Goal: Task Accomplishment & Management: Use online tool/utility

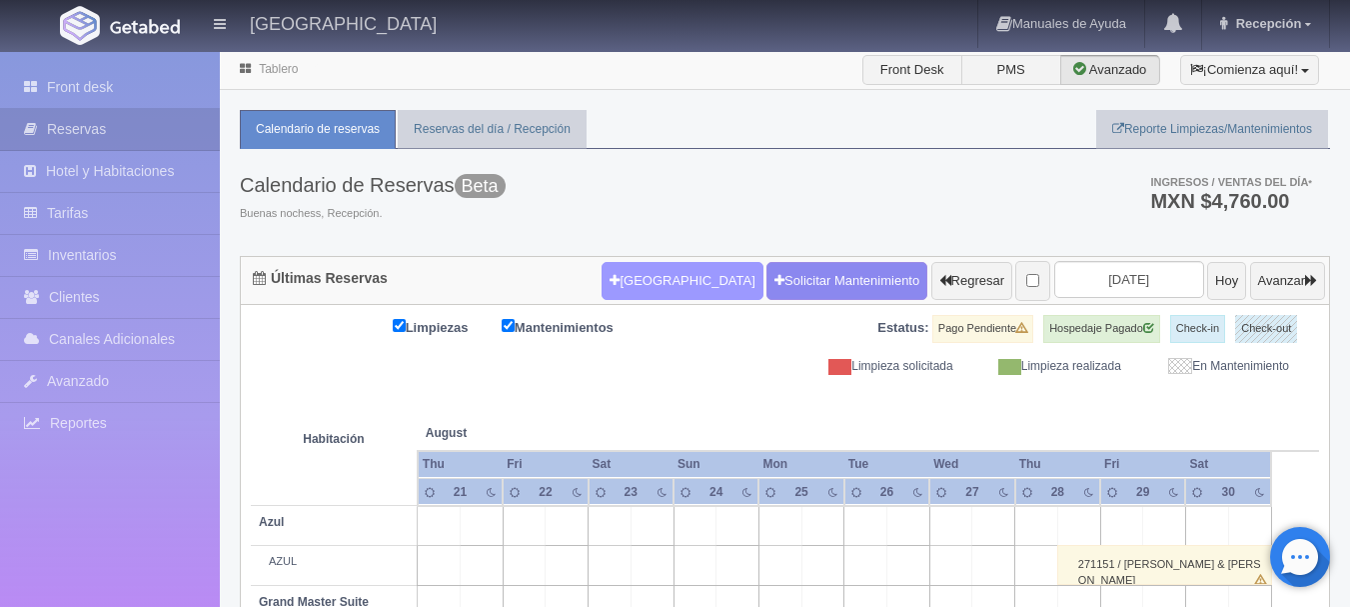
click at [638, 283] on button "[GEOGRAPHIC_DATA]" at bounding box center [682, 281] width 161 height 38
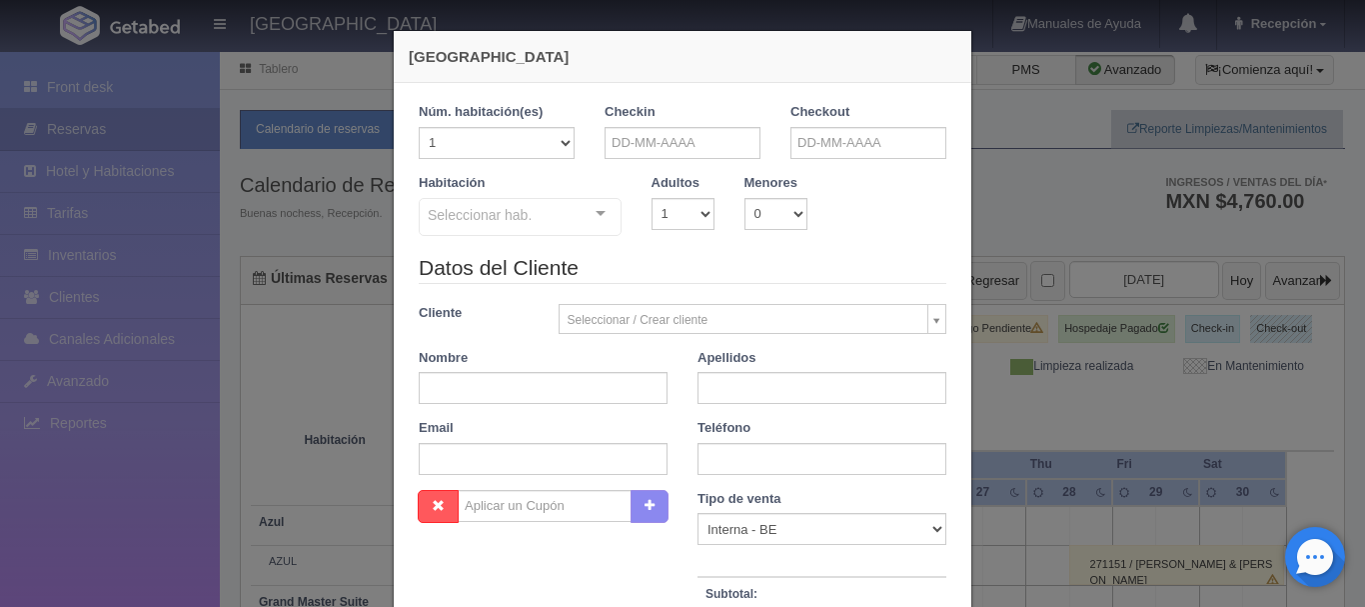
checkbox input "false"
click at [697, 213] on select "1 2 3 4 5 6 7 8 9 10" at bounding box center [682, 214] width 63 height 32
select select "2"
click at [651, 198] on select "1 2 3 4 5 6 7 8 9 10" at bounding box center [682, 214] width 63 height 32
checkbox input "false"
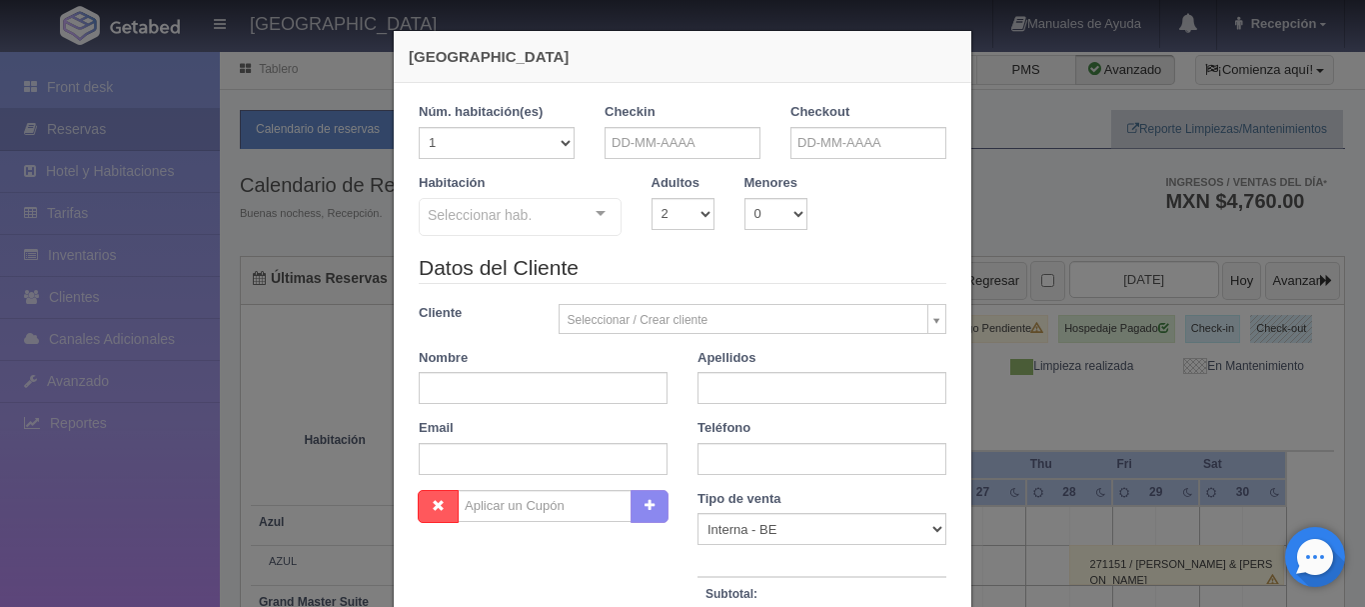
click at [593, 213] on div "Seleccionar hab. Suite con 2 camas matrimoniales-No apta para menores Suite con…" at bounding box center [520, 218] width 203 height 40
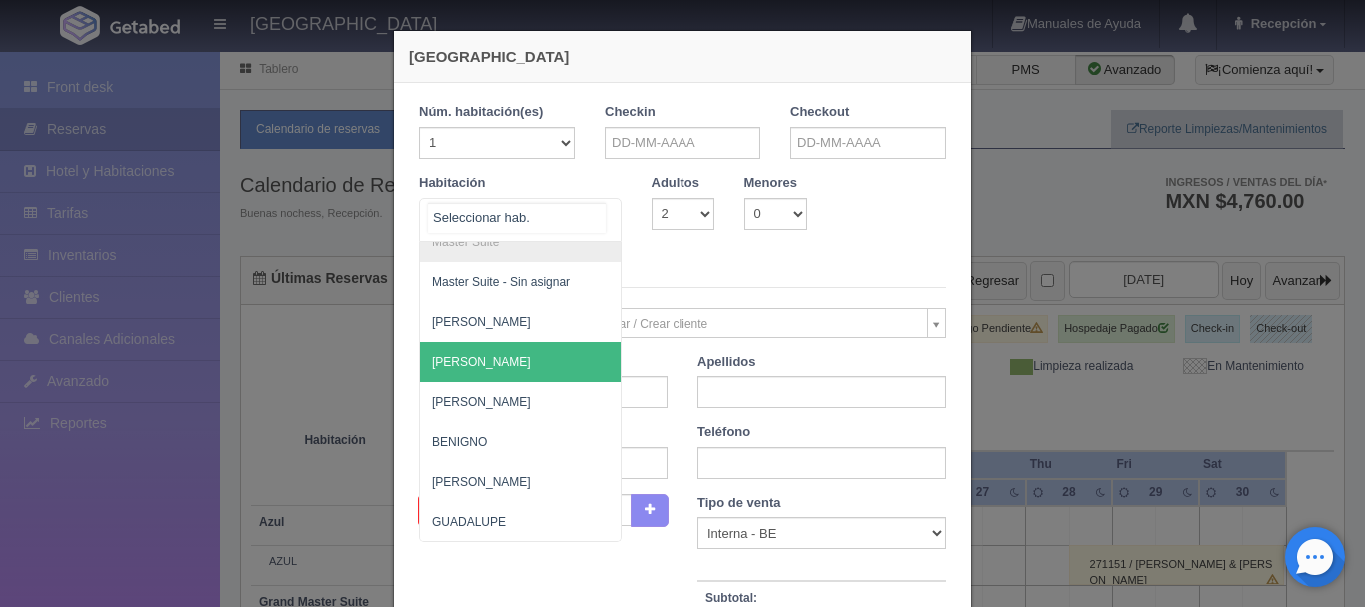
scroll to position [299, 0]
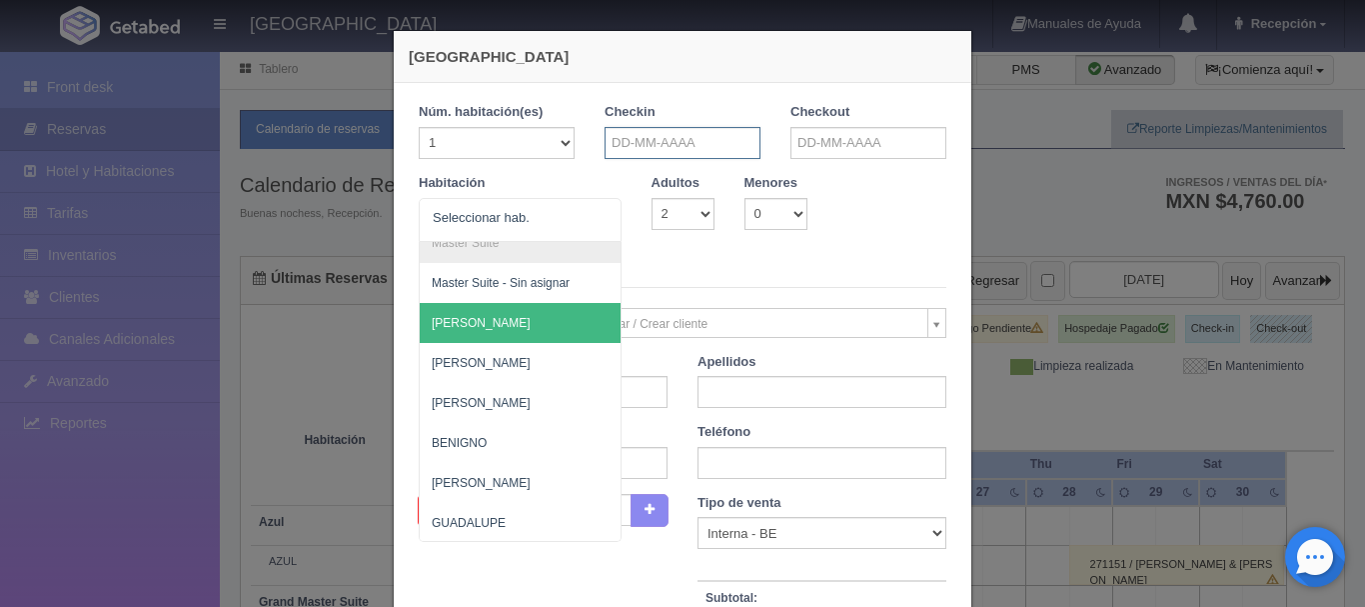
click at [694, 131] on input "text" at bounding box center [683, 143] width 156 height 32
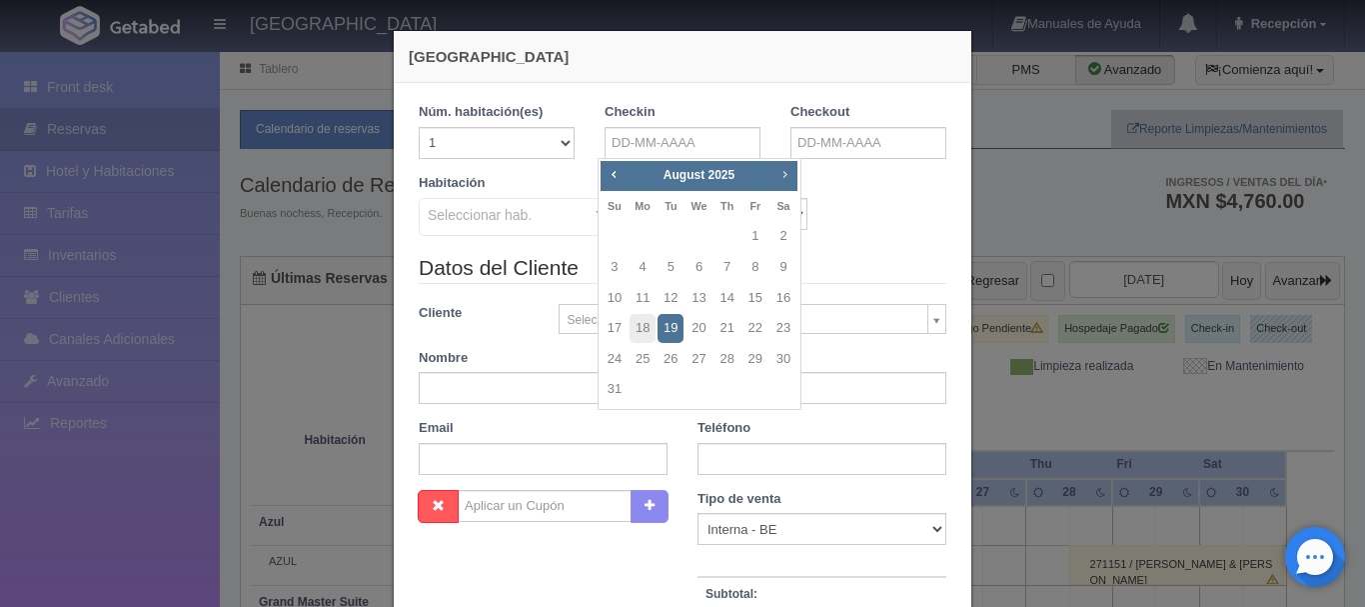
click at [786, 177] on span "Next" at bounding box center [784, 174] width 16 height 16
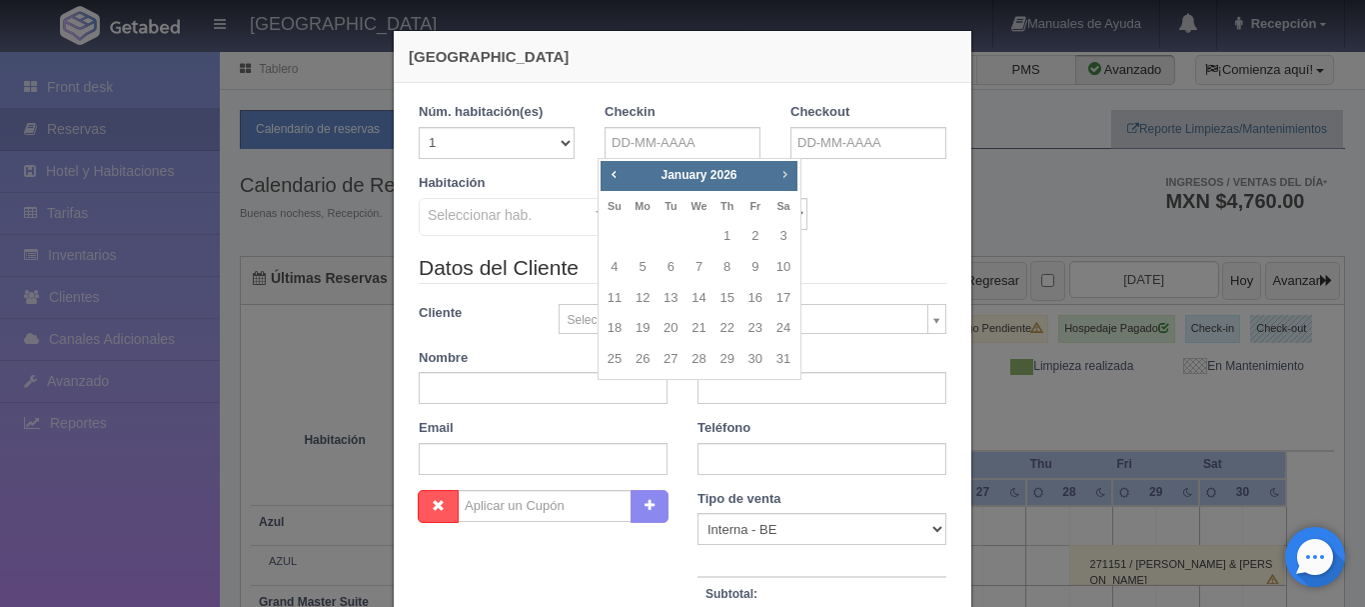
click at [786, 177] on span "Next" at bounding box center [784, 174] width 16 height 16
click at [781, 326] on link "25" at bounding box center [783, 328] width 26 height 29
type input "25-04-2026"
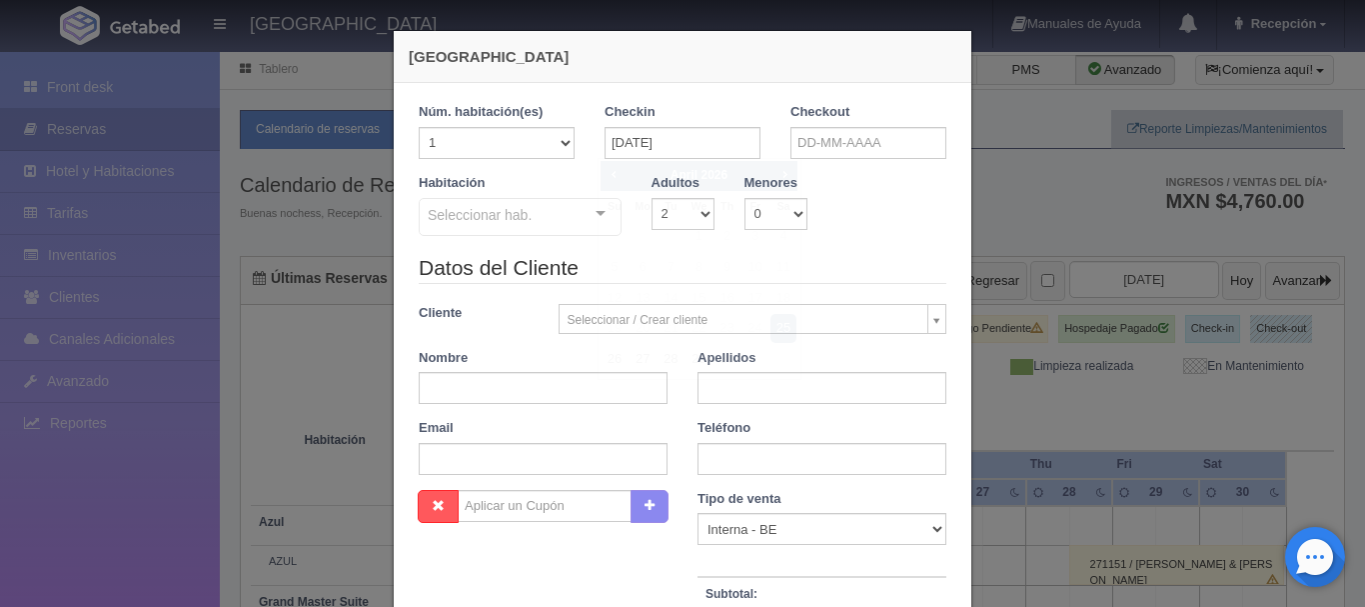
checkbox input "false"
click at [843, 155] on input "text" at bounding box center [868, 143] width 156 height 32
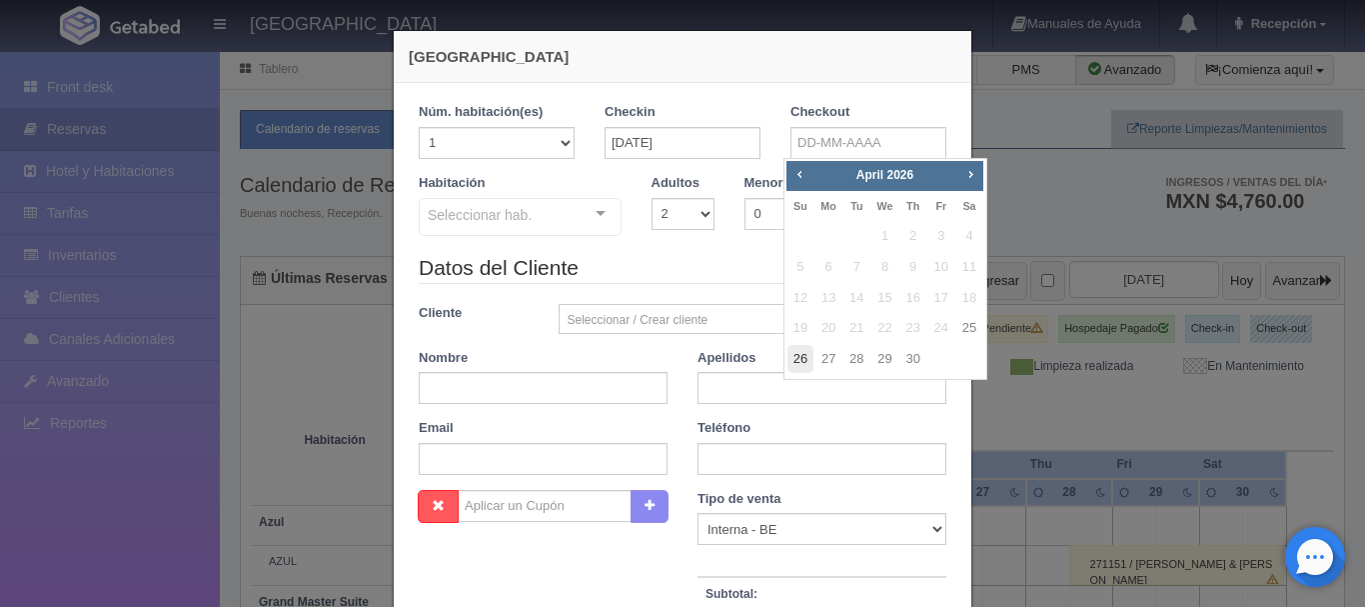
click at [790, 360] on link "26" at bounding box center [800, 359] width 26 height 29
type input "26-04-2026"
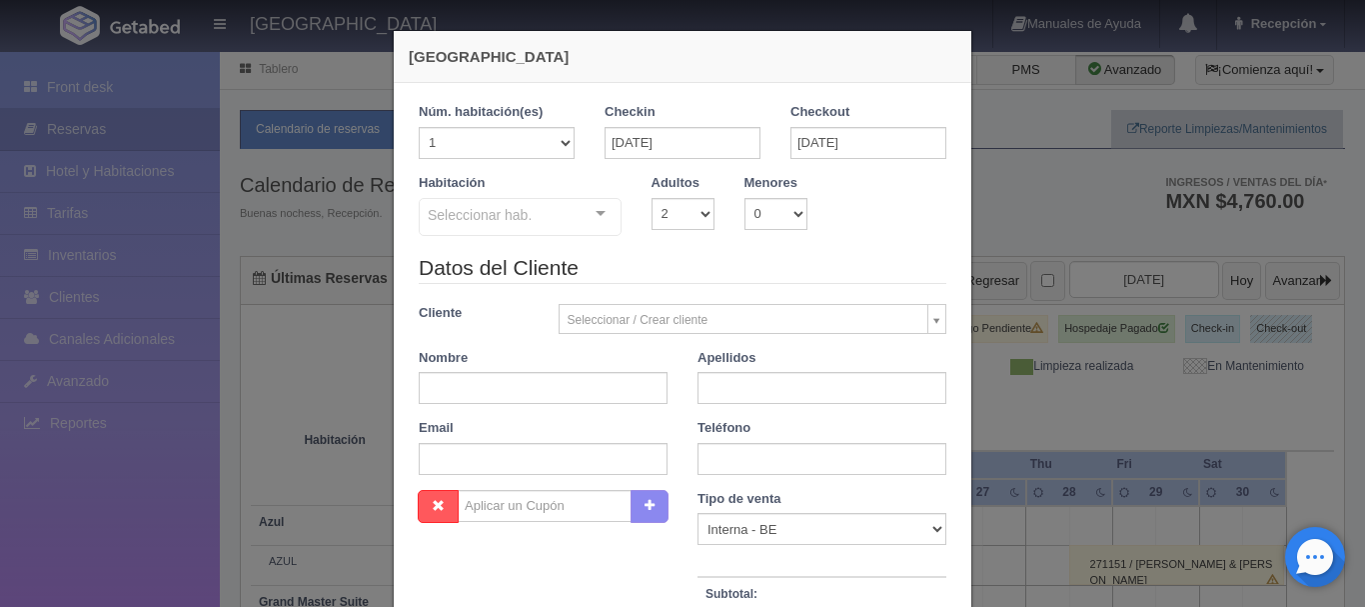
click at [586, 217] on div "Seleccionar hab. Suite con 2 camas matrimoniales-No apta para menores Suite con…" at bounding box center [520, 218] width 203 height 40
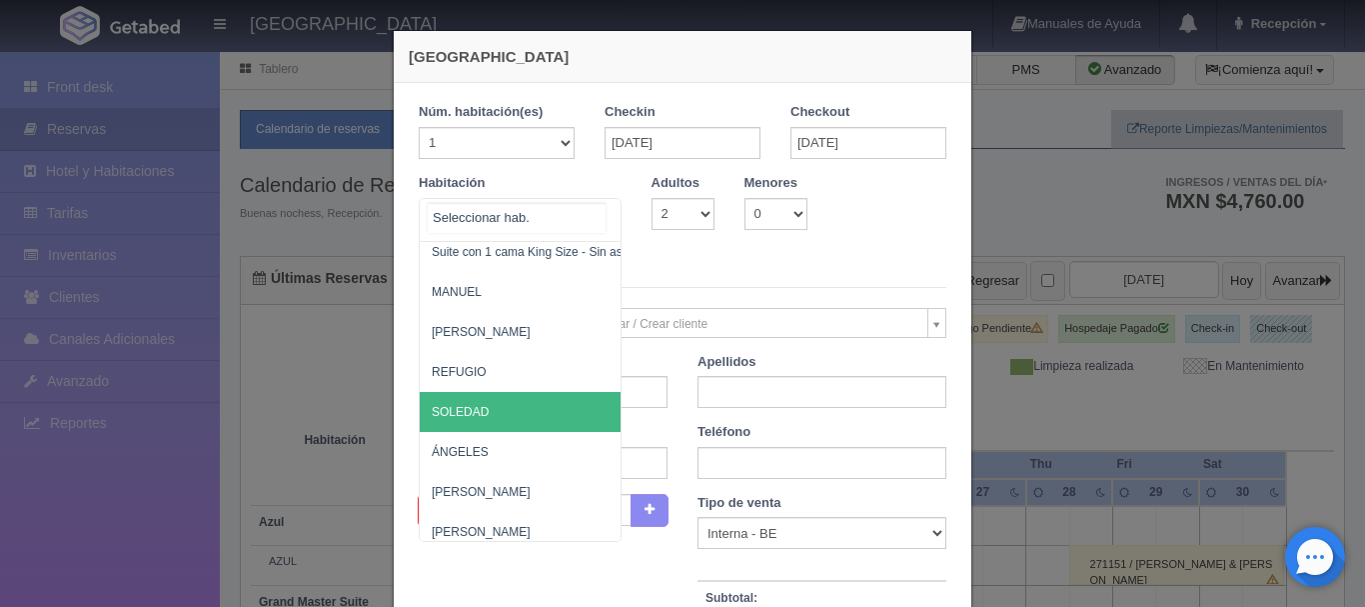
scroll to position [1130, 0]
click at [528, 399] on span "SOLEDAD" at bounding box center [617, 411] width 395 height 40
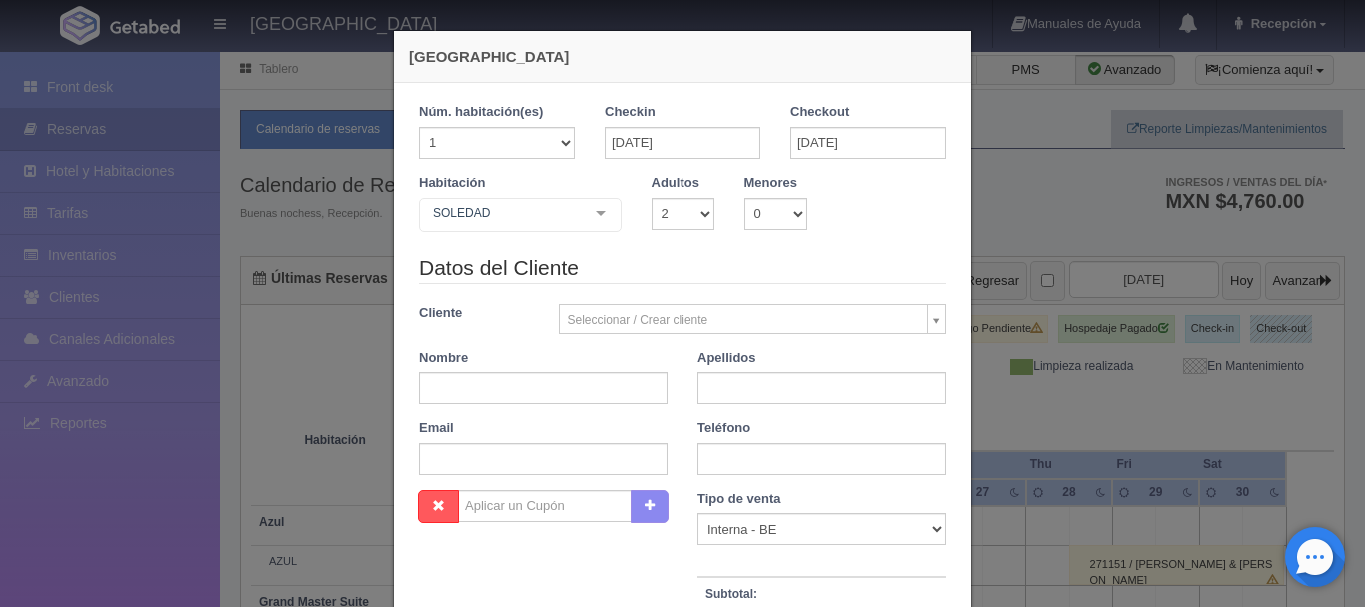
checkbox input "false"
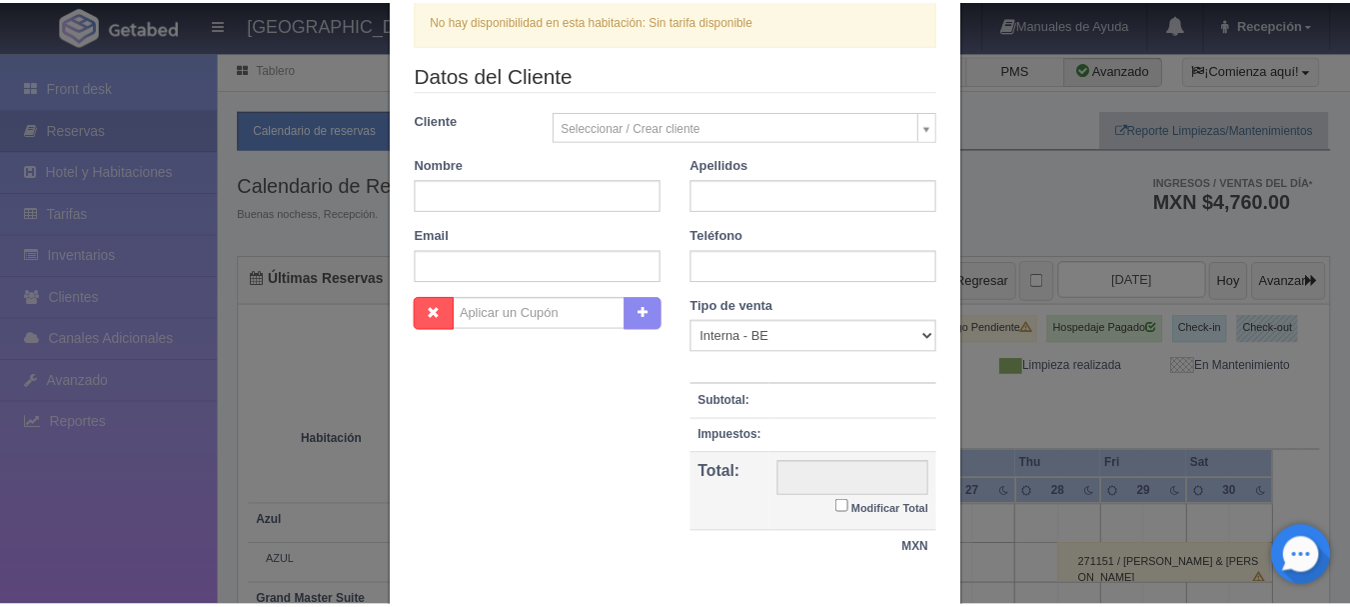
scroll to position [376, 0]
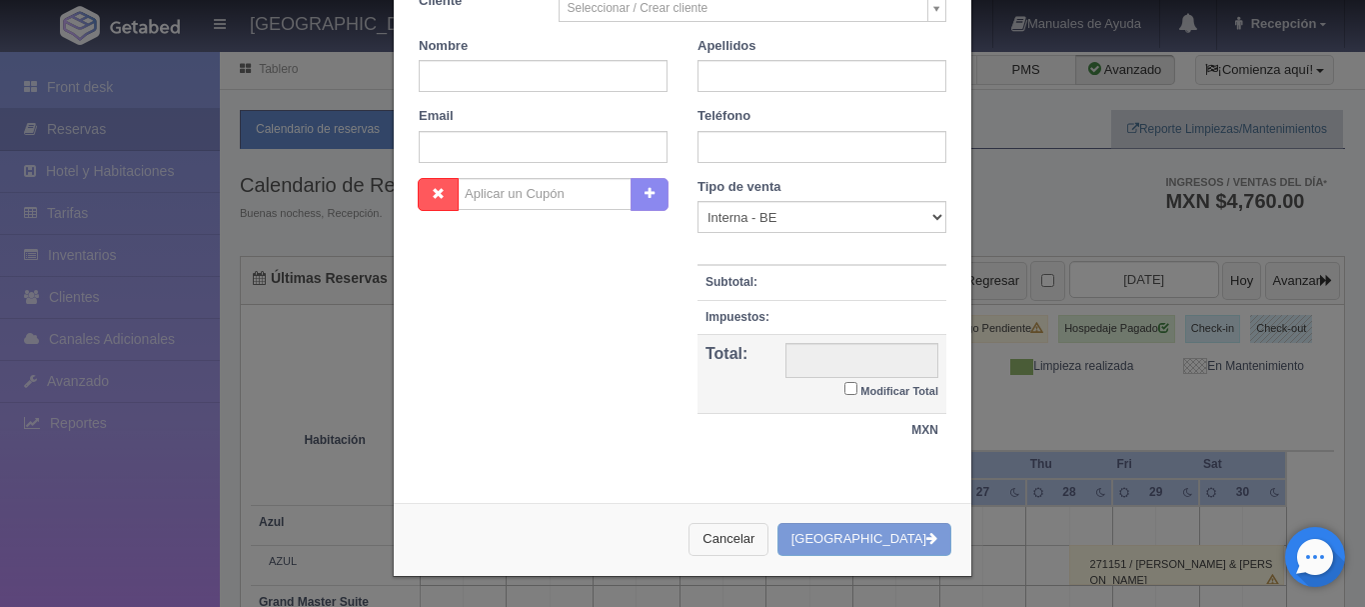
click at [768, 536] on button "Cancelar" at bounding box center [728, 539] width 80 height 33
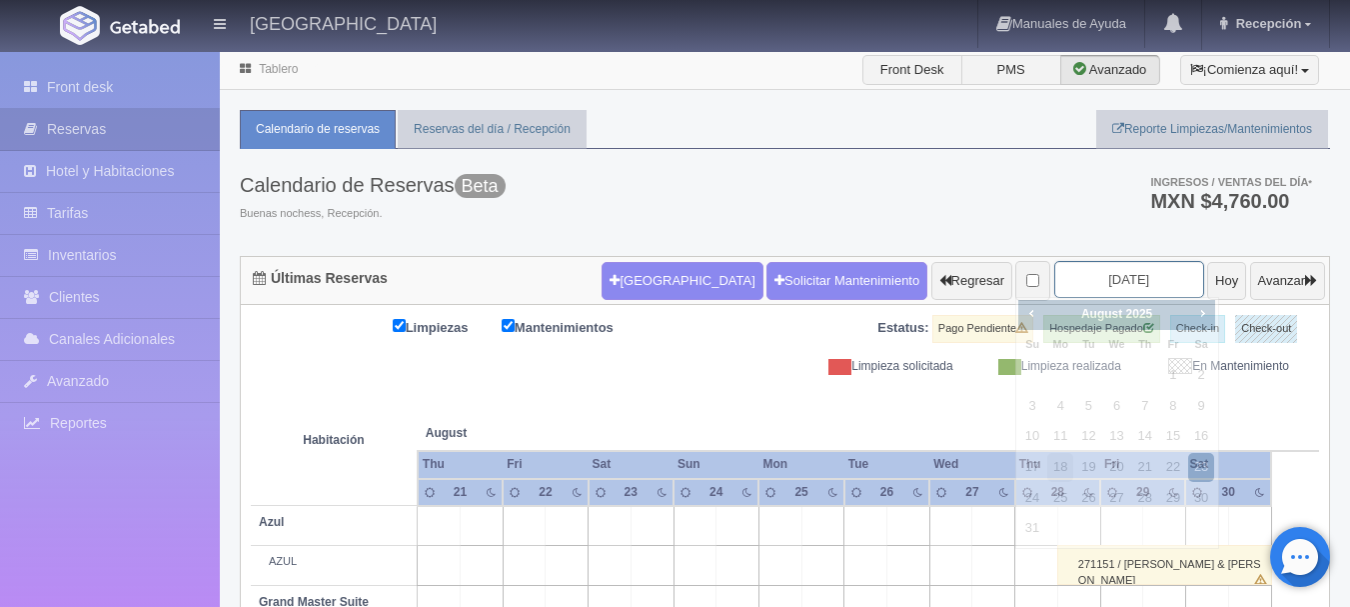
click at [1112, 269] on input "2025-08-23" at bounding box center [1129, 279] width 150 height 37
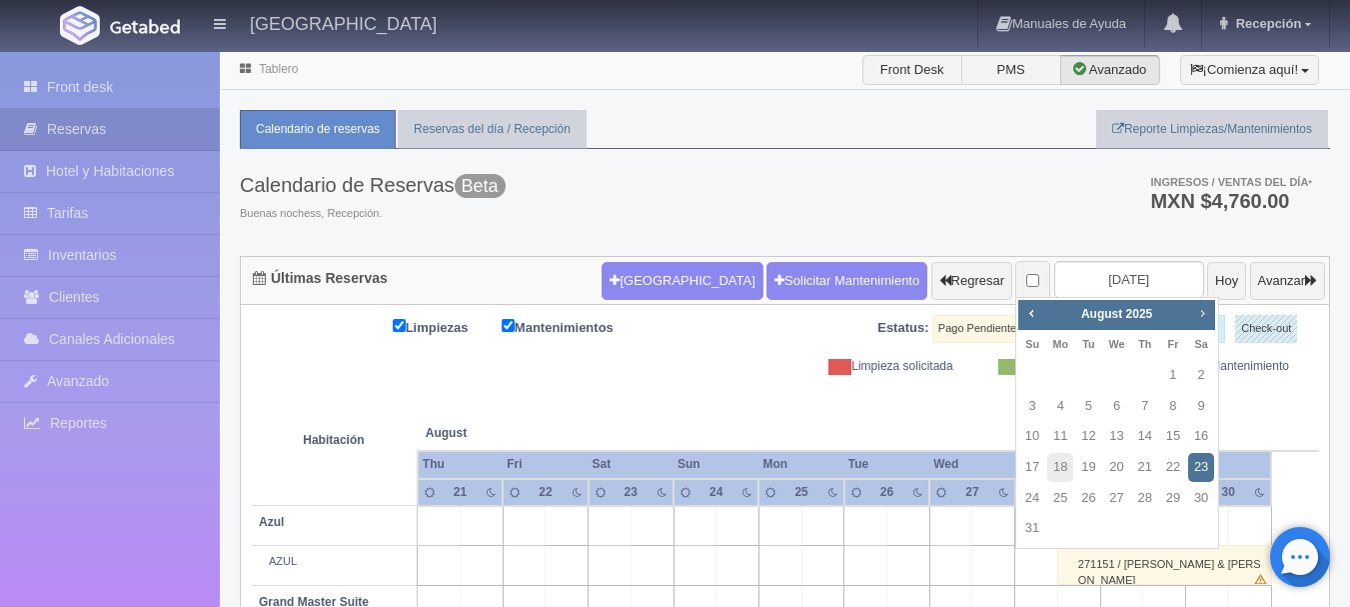
click at [1203, 311] on span "Next" at bounding box center [1202, 313] width 16 height 16
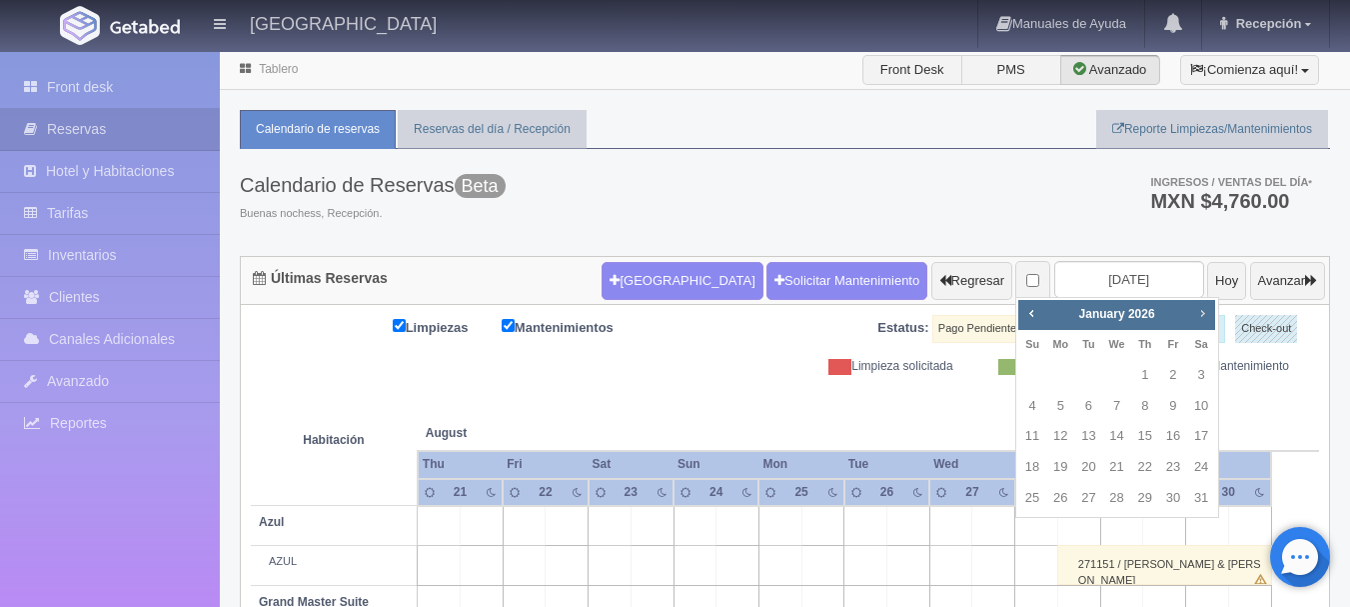
click at [1203, 311] on span "Next" at bounding box center [1202, 313] width 16 height 16
click at [1200, 451] on link "18" at bounding box center [1201, 436] width 26 height 29
type input "2026-04-18"
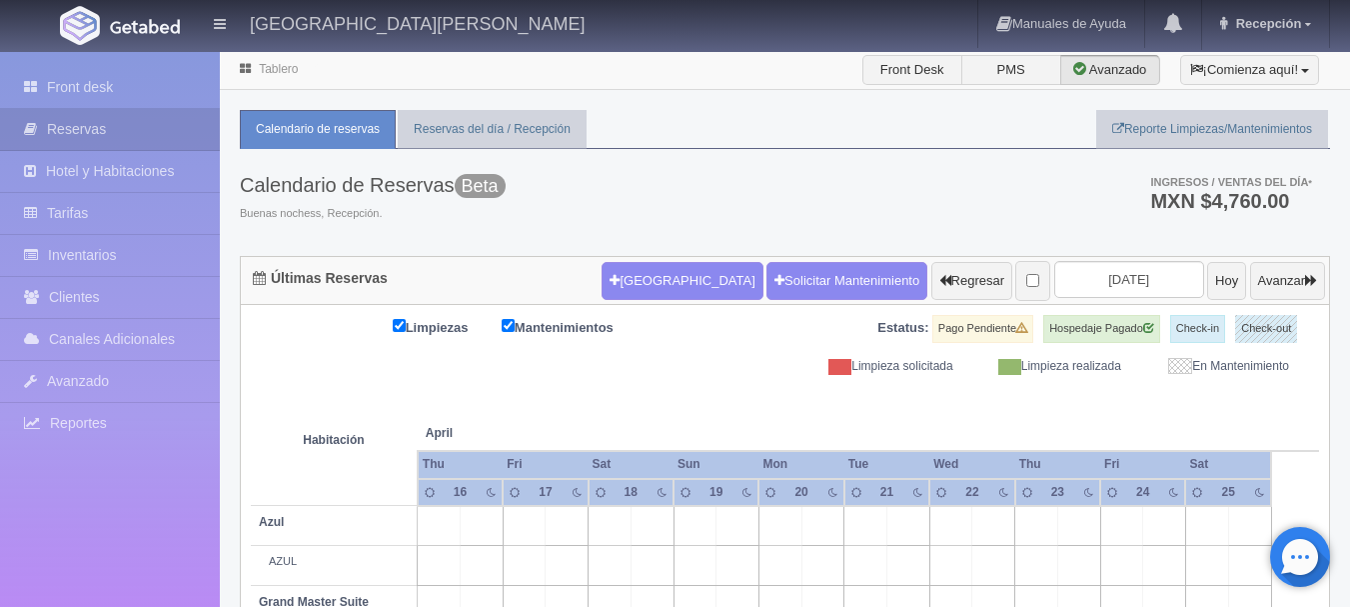
scroll to position [1, 0]
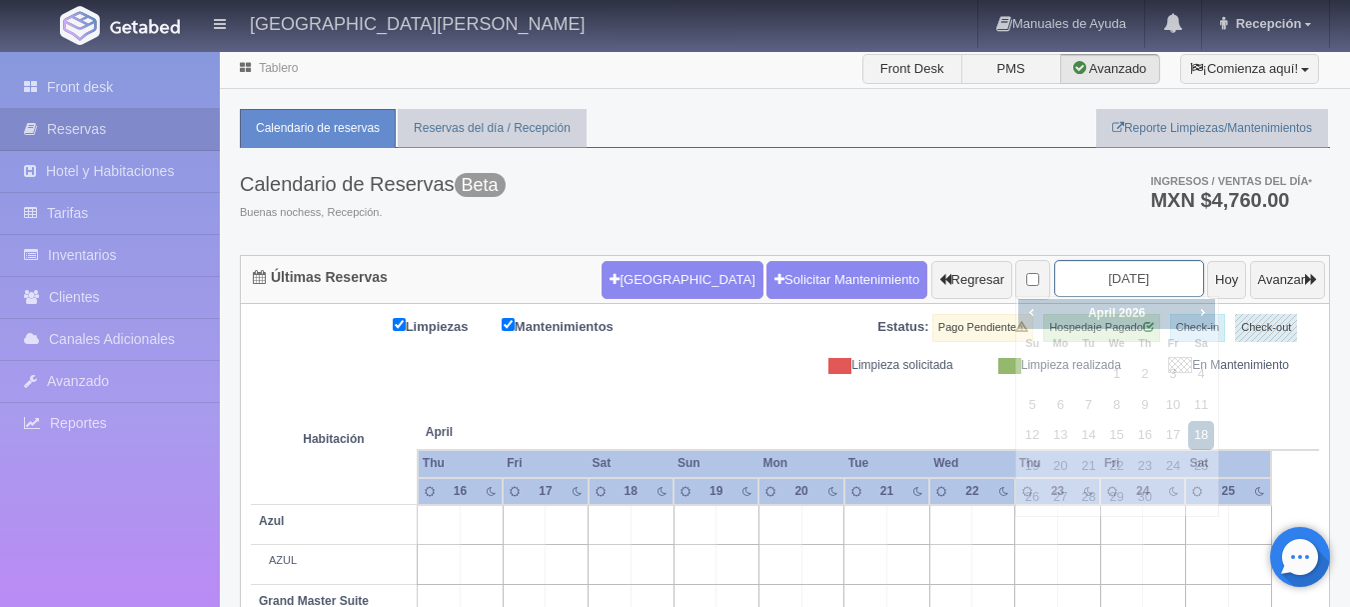
click at [1108, 280] on input "[DATE]" at bounding box center [1129, 278] width 150 height 37
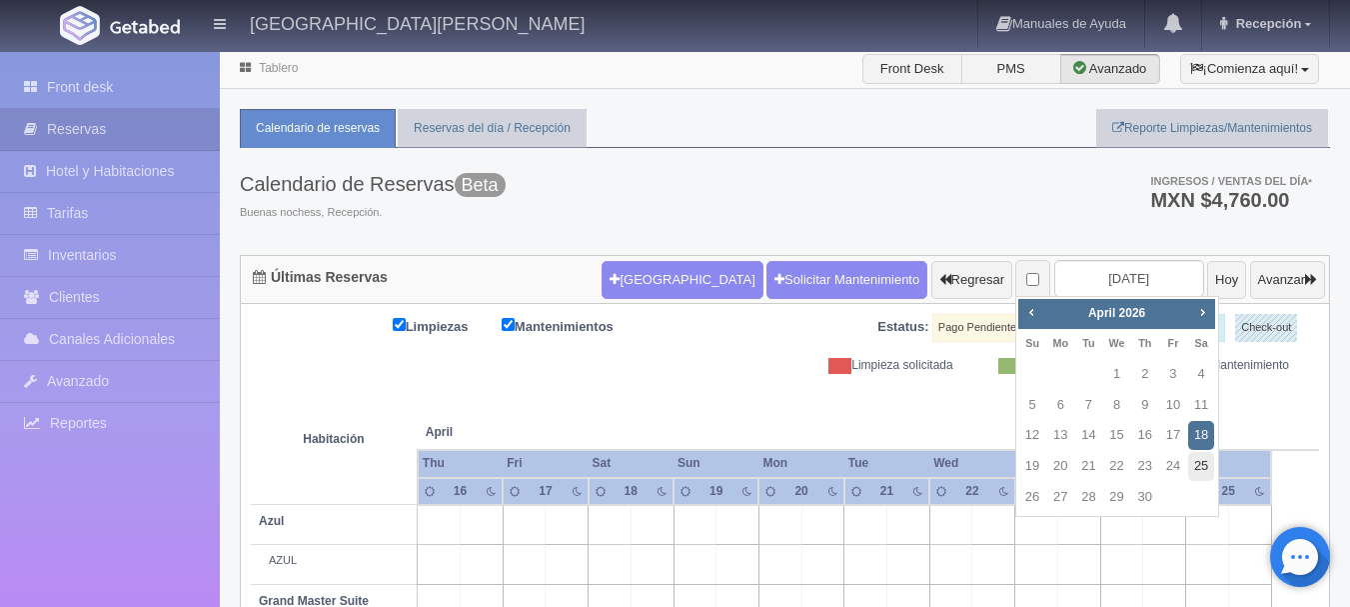
click at [1200, 472] on link "25" at bounding box center [1201, 466] width 26 height 29
type input "[DATE]"
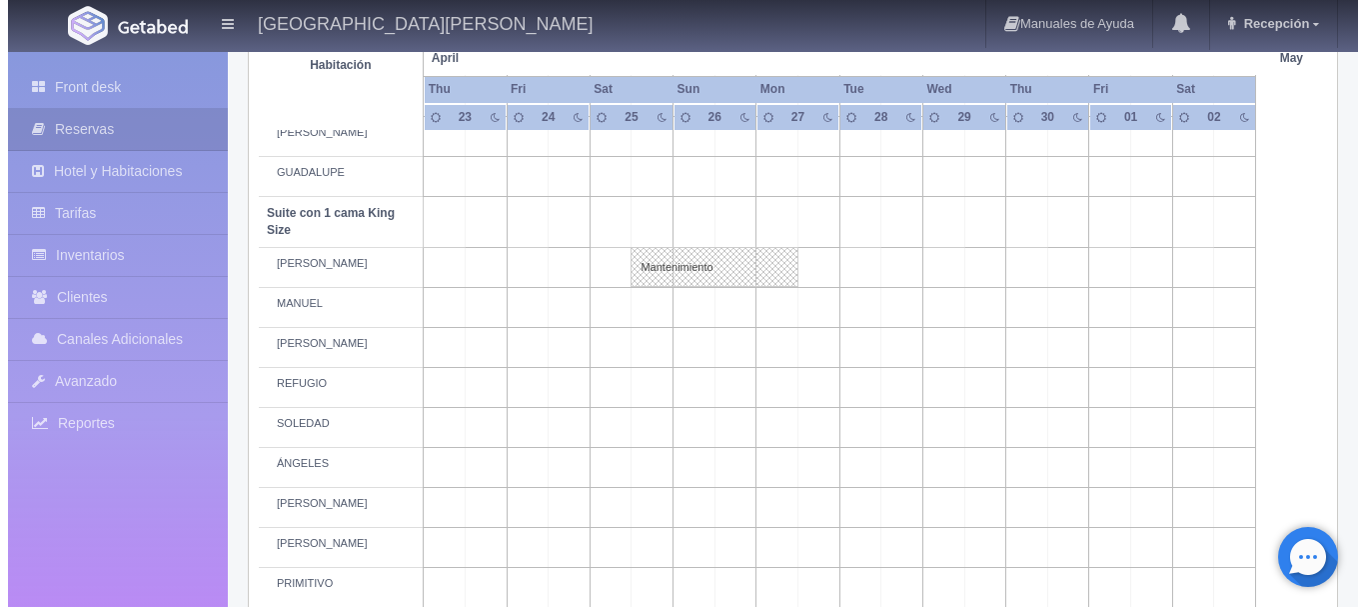
scroll to position [907, 0]
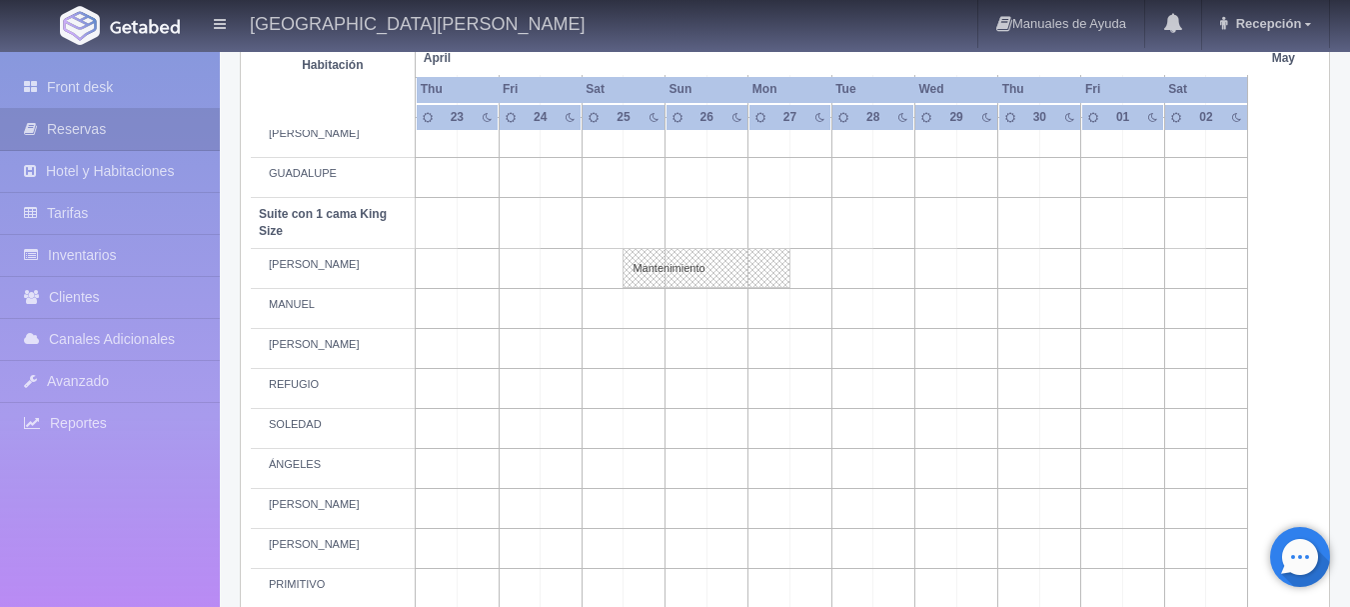
click at [643, 432] on td at bounding box center [645, 429] width 42 height 40
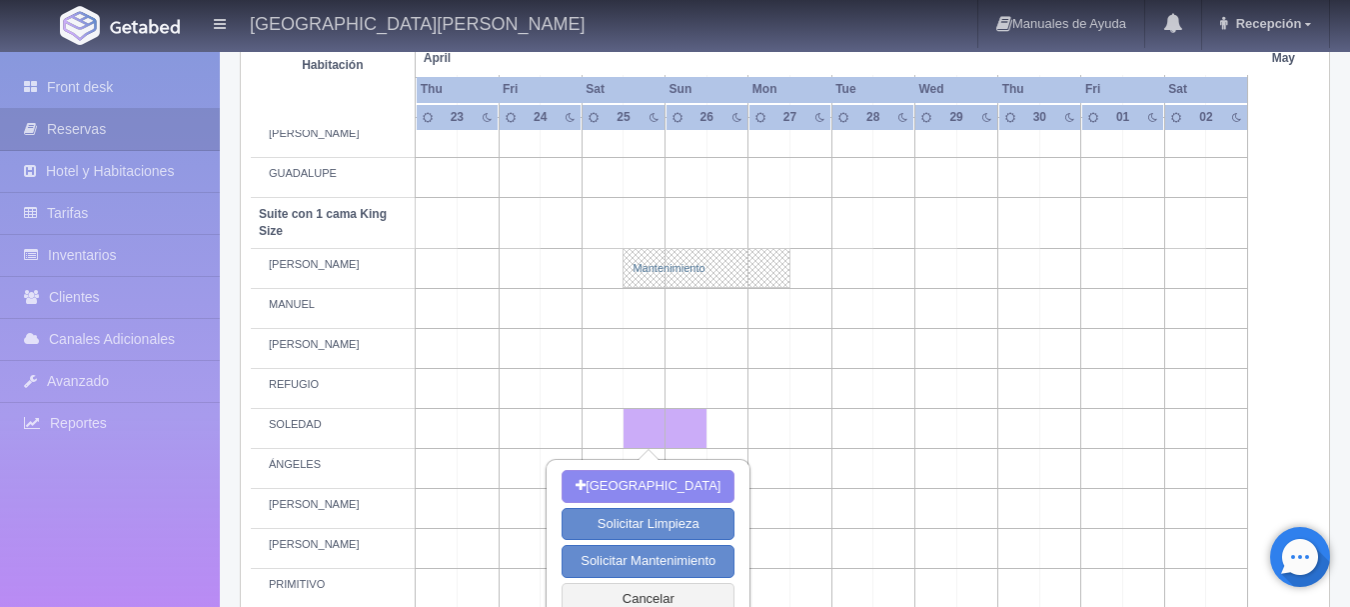
click at [647, 265] on link "Mantenimiento" at bounding box center [707, 268] width 168 height 40
select select "Mantenimiento"
select select "1921_PEDRO"
type input "25-04-2026"
type input "27-04-2026"
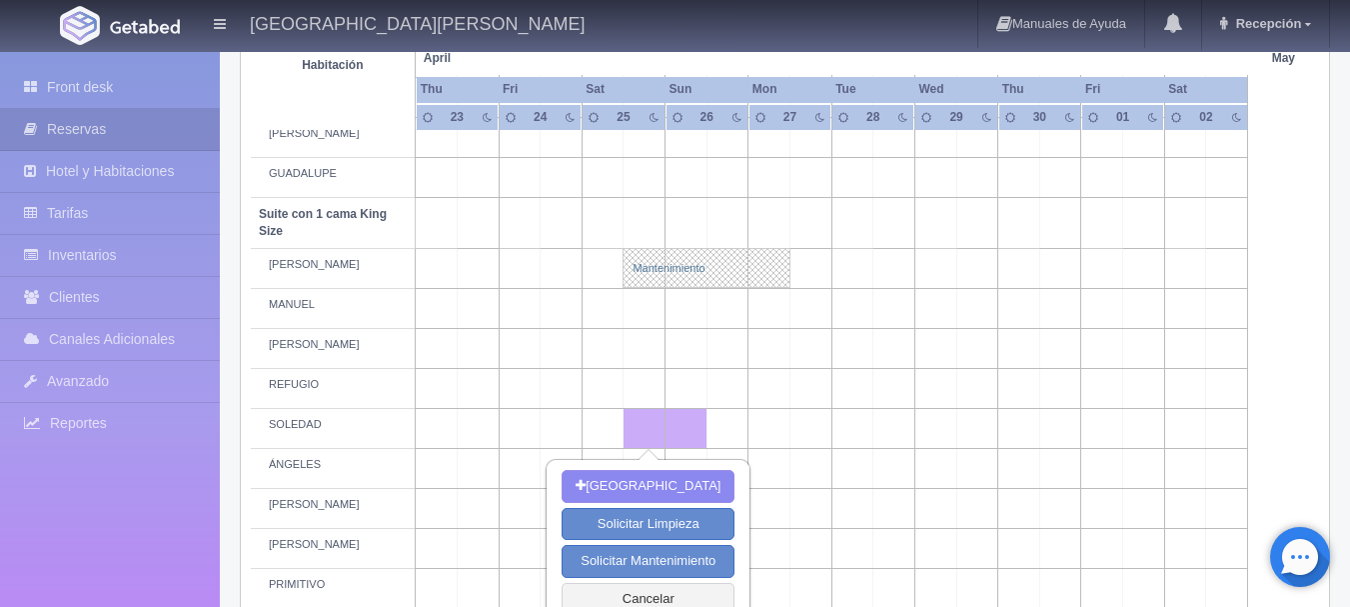
type textarea "EVENTO JOL"
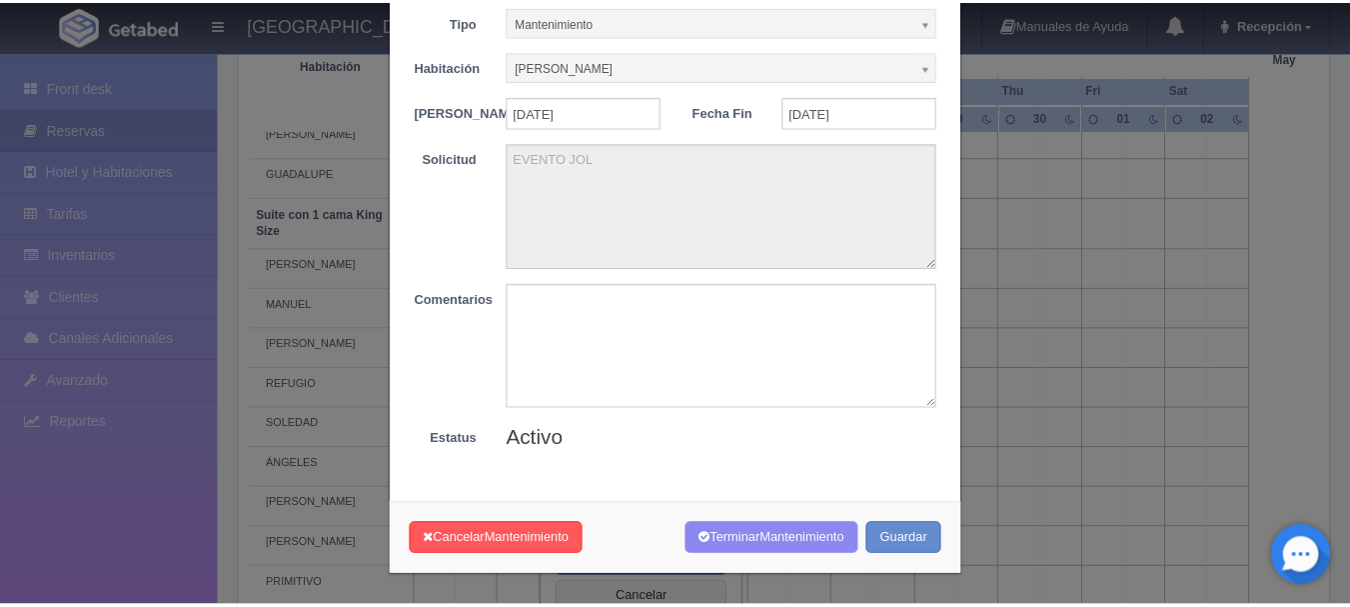
scroll to position [0, 0]
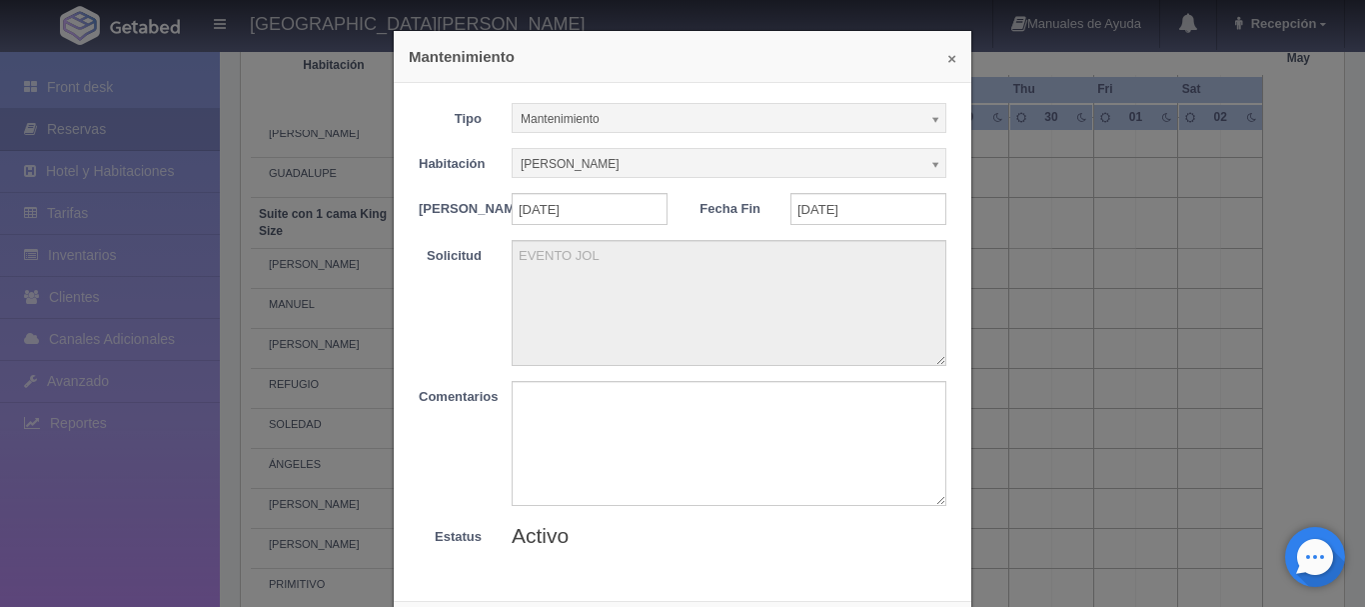
click at [947, 55] on button "×" at bounding box center [951, 58] width 9 height 15
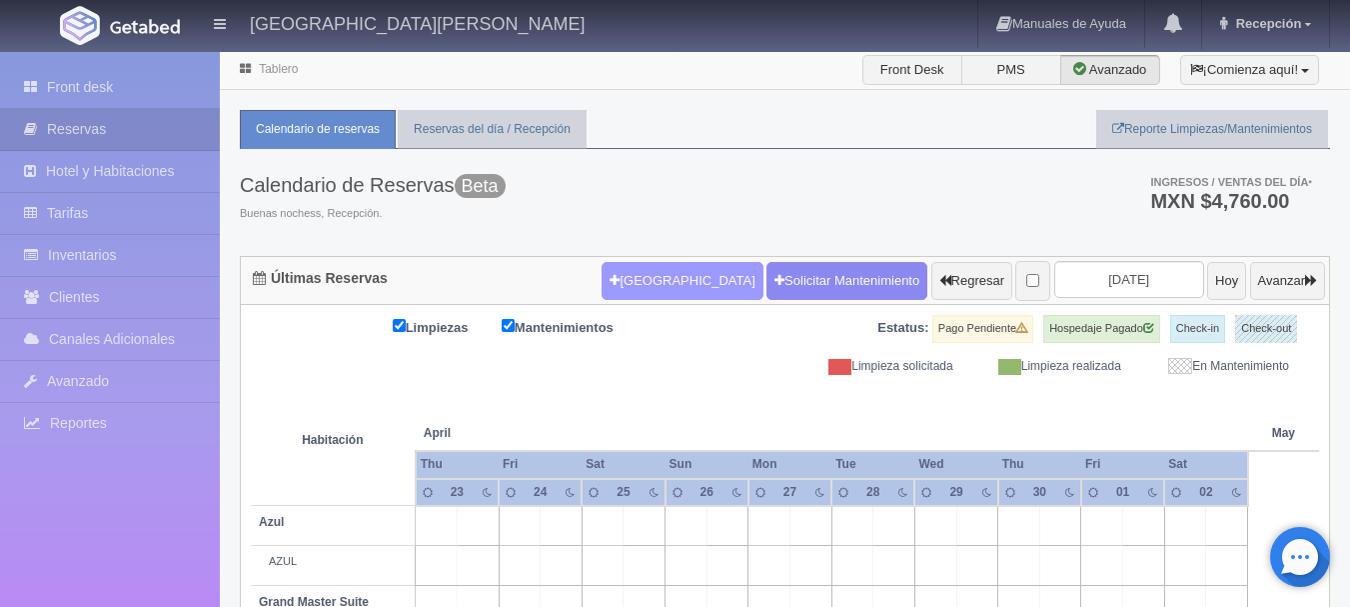
click at [657, 284] on button "[GEOGRAPHIC_DATA]" at bounding box center [682, 281] width 161 height 38
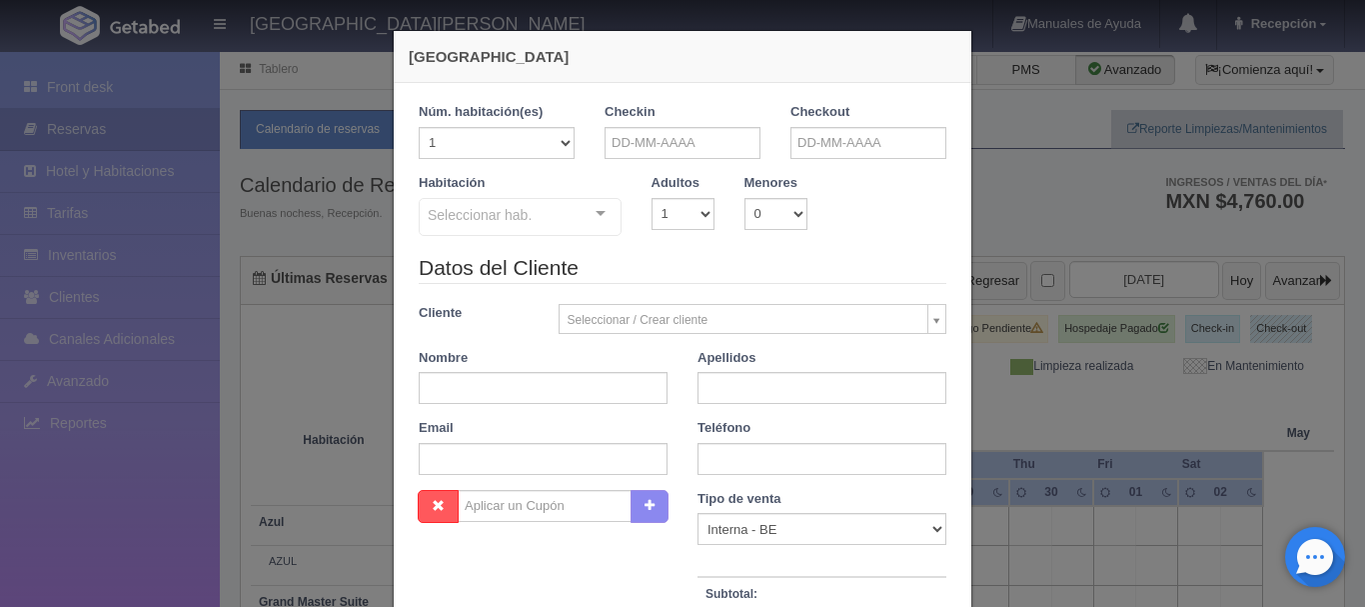
checkbox input "false"
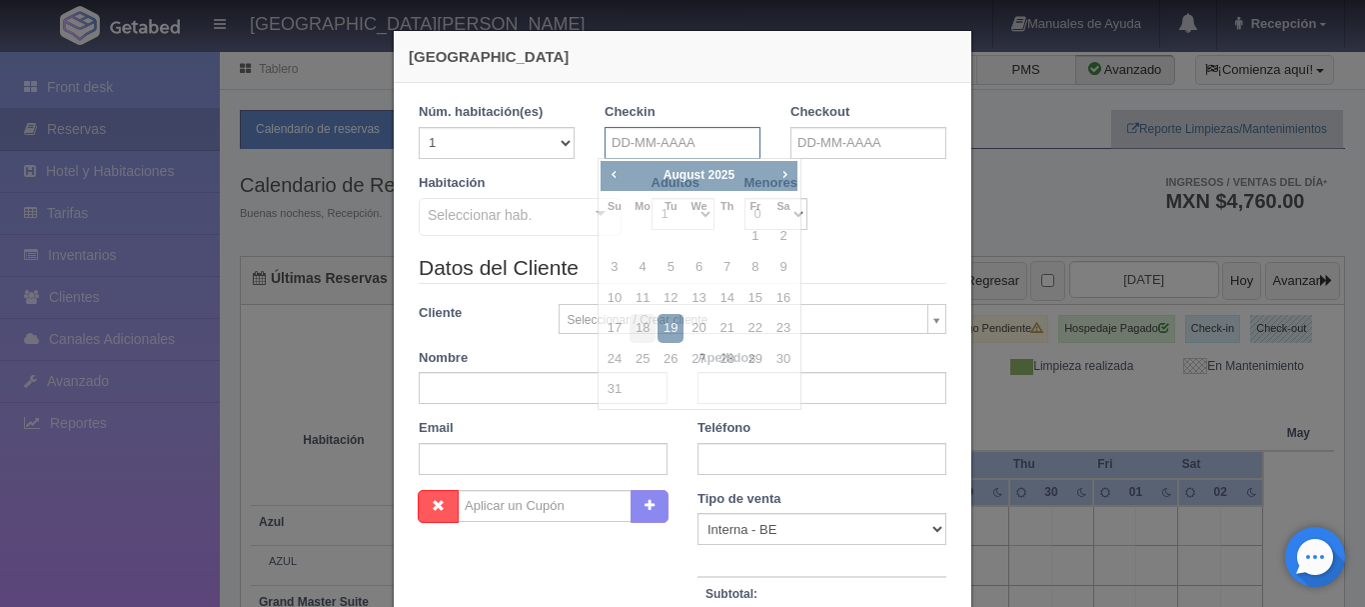
click at [659, 149] on input "text" at bounding box center [683, 143] width 156 height 32
click at [782, 173] on span "Next" at bounding box center [784, 174] width 16 height 16
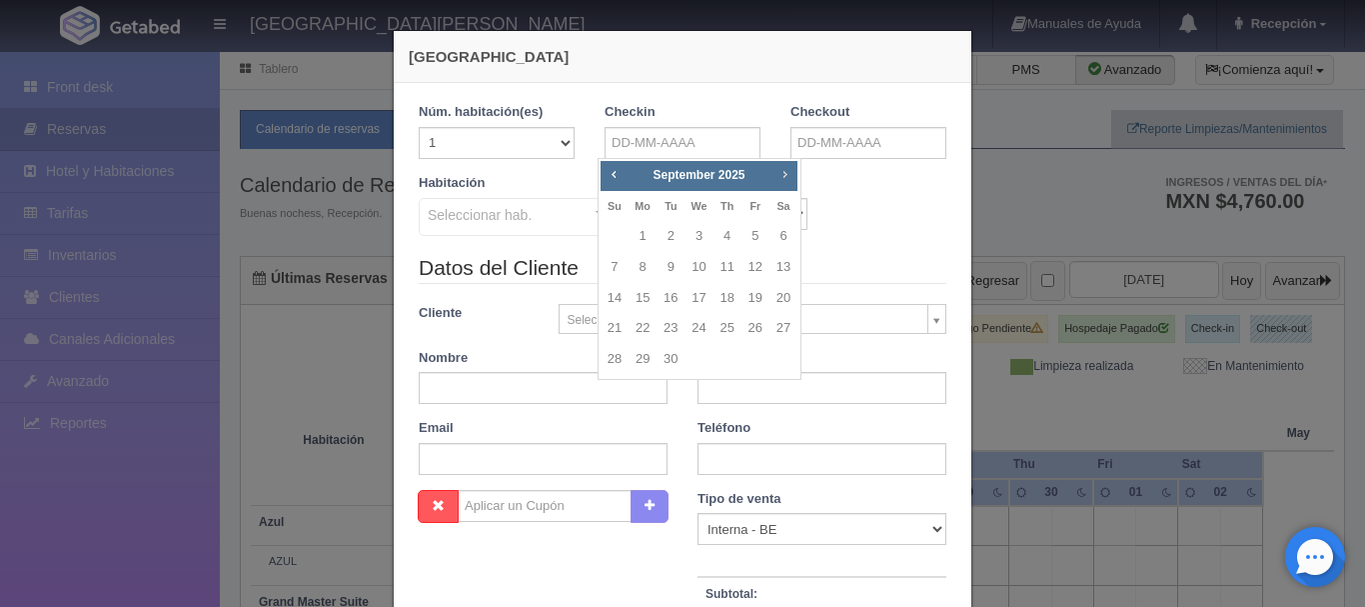
click at [782, 173] on span "Next" at bounding box center [784, 174] width 16 height 16
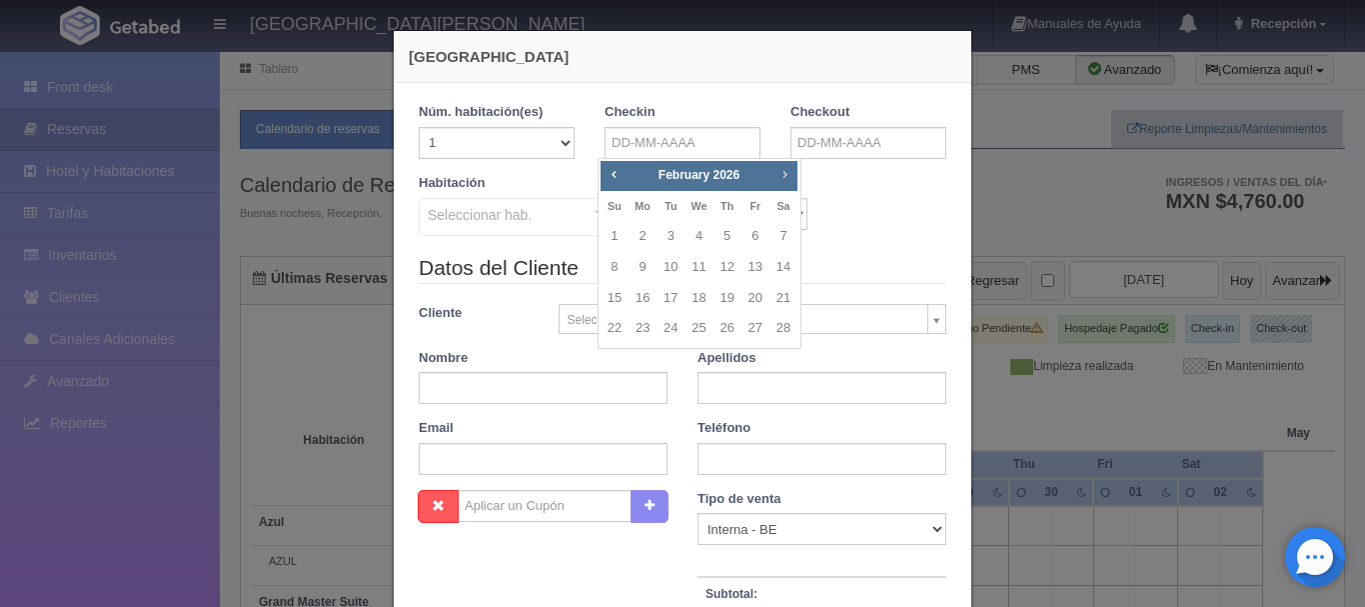
click at [782, 173] on span "Next" at bounding box center [784, 174] width 16 height 16
click at [779, 334] on link "25" at bounding box center [783, 328] width 26 height 29
type input "25-04-2026"
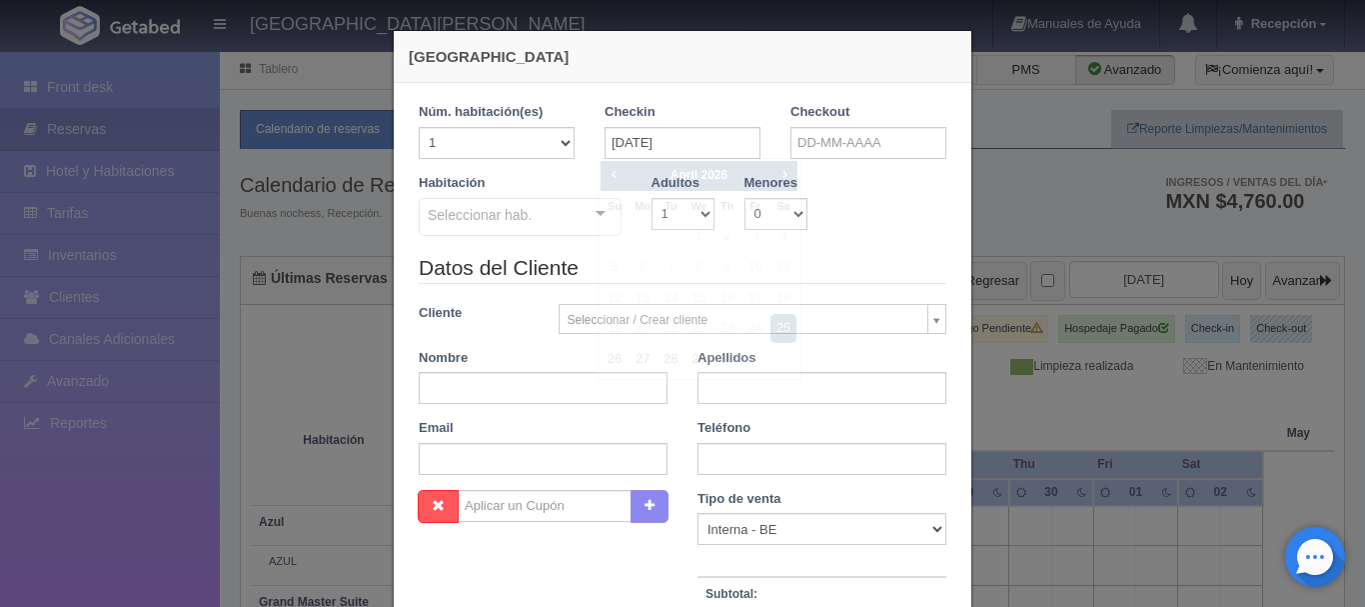
checkbox input "false"
click at [865, 151] on input "text" at bounding box center [868, 143] width 156 height 32
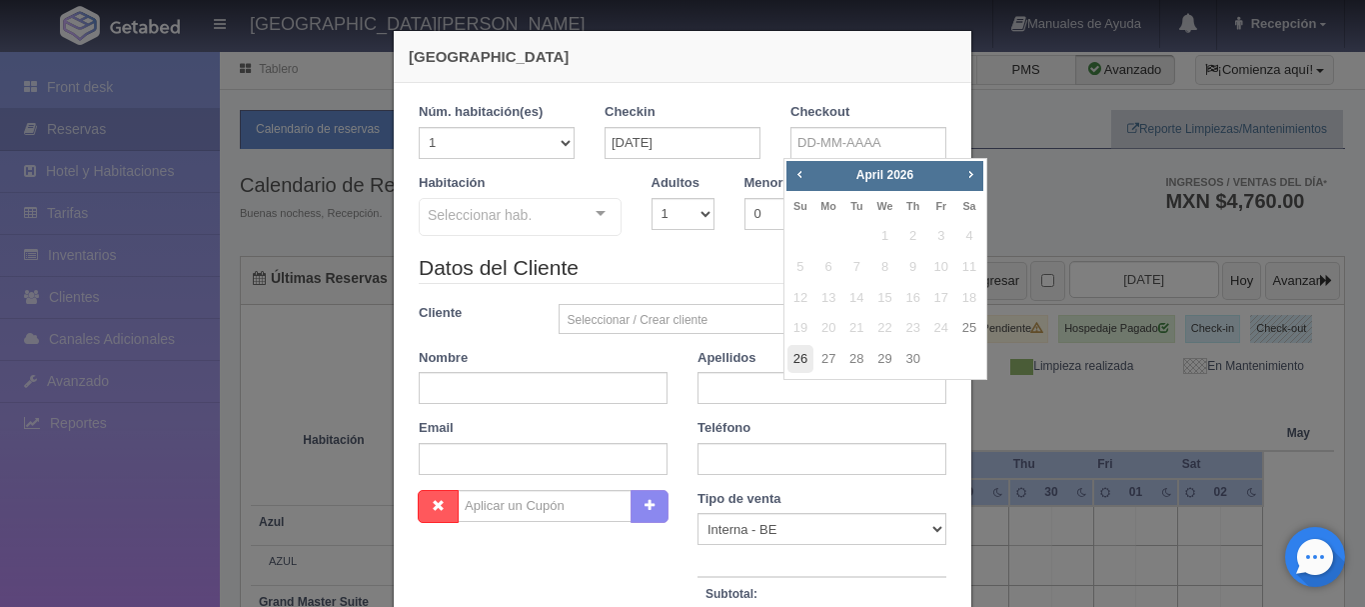
click at [803, 365] on link "26" at bounding box center [800, 359] width 26 height 29
type input "26-04-2026"
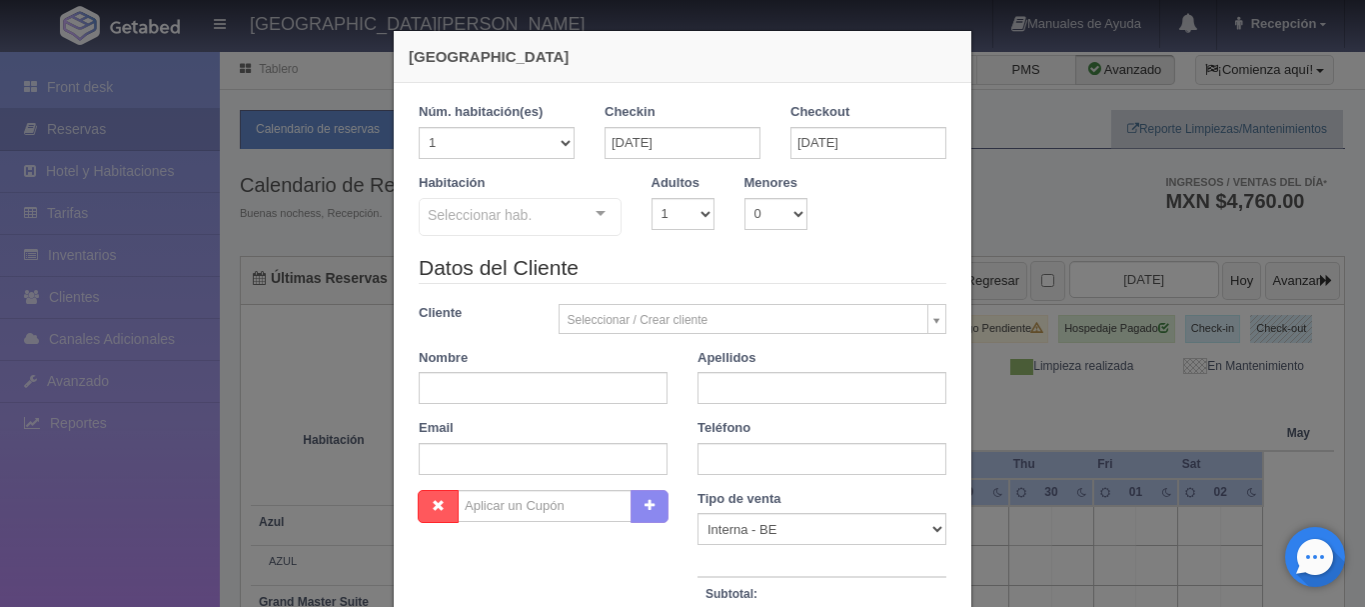
checkbox input "false"
click at [678, 210] on select "1 2 3 4 5 6 7 8 9 10" at bounding box center [682, 214] width 63 height 32
select select "2"
click at [651, 198] on select "1 2 3 4 5 6 7 8 9 10" at bounding box center [682, 214] width 63 height 32
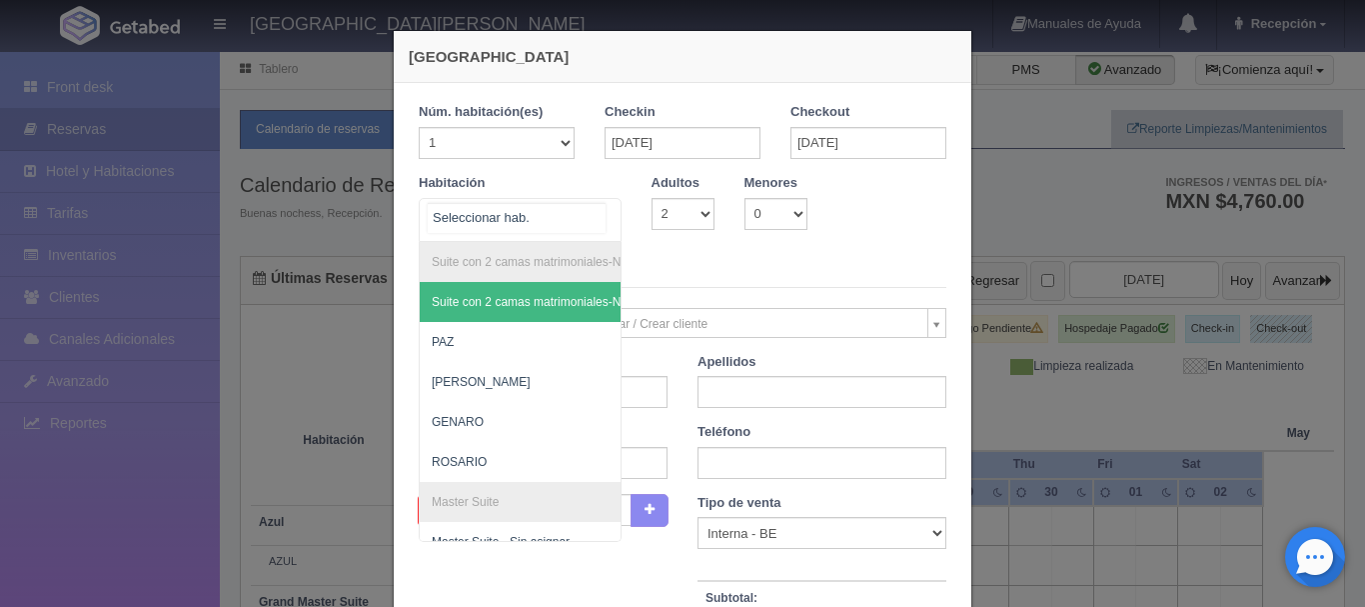
click at [596, 208] on div "Suite con 2 camas matrimoniales-No apta para menores Suite con 2 camas matrimon…" at bounding box center [520, 220] width 203 height 44
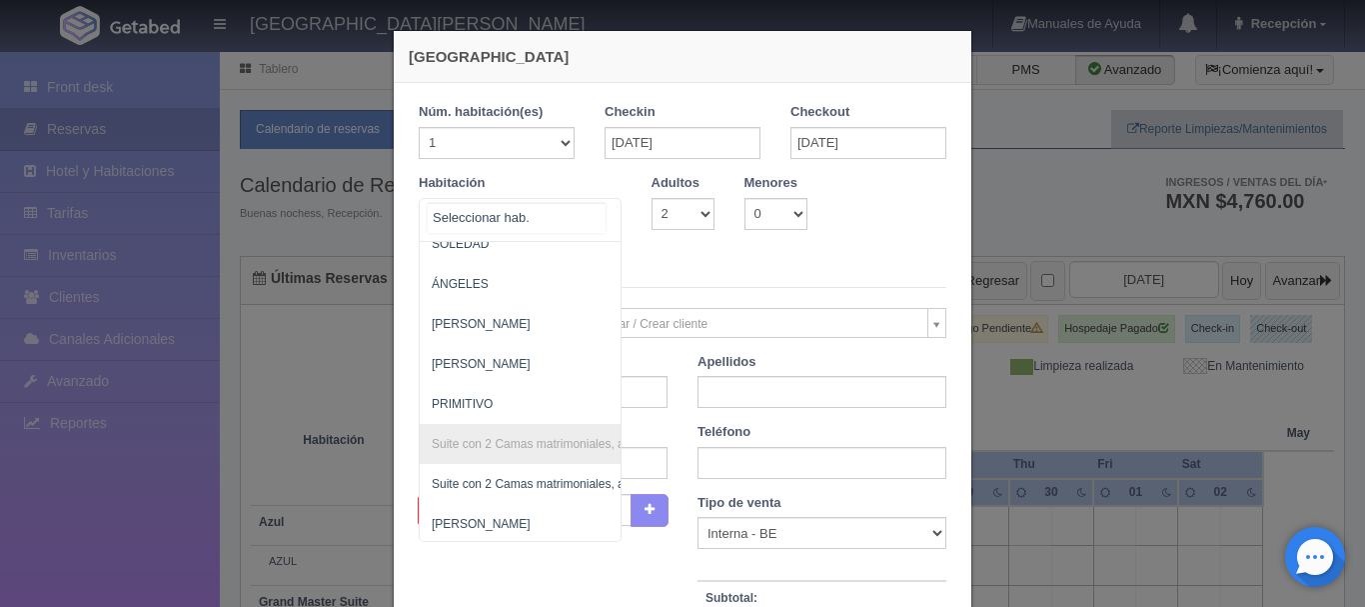
scroll to position [1298, 0]
click at [504, 253] on span "SOLEDAD" at bounding box center [617, 243] width 395 height 40
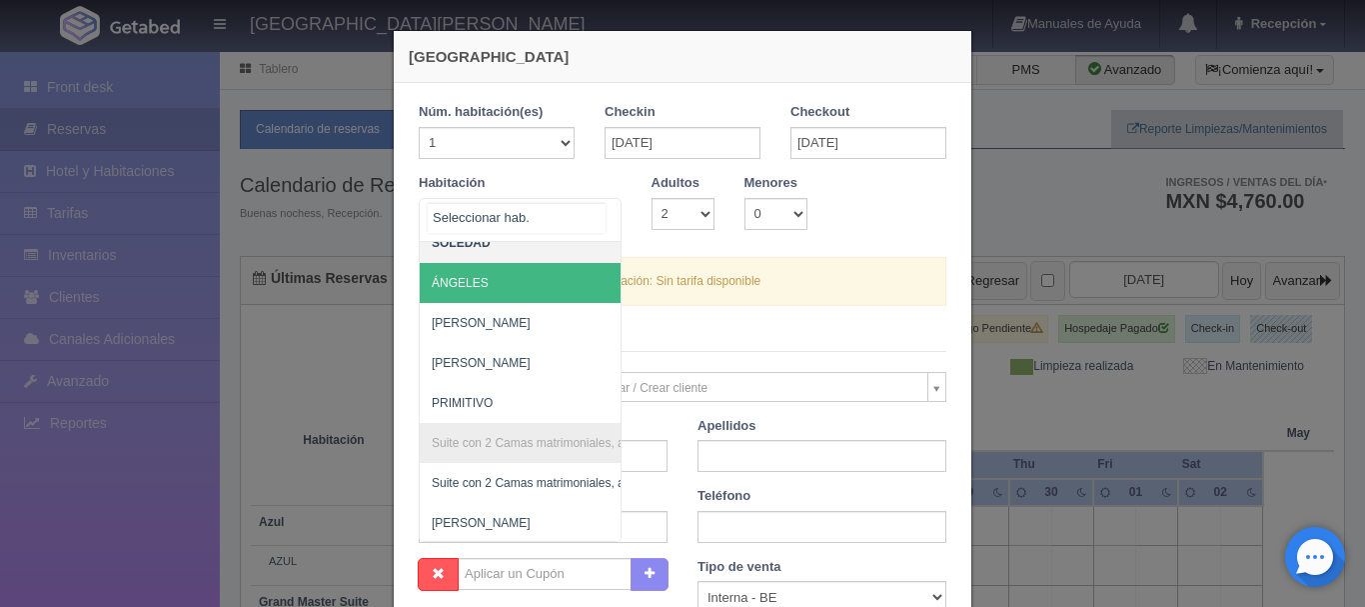
click at [596, 208] on div "Suite con 2 camas matrimoniales-No apta para menores Suite con 2 camas matrimon…" at bounding box center [520, 220] width 203 height 44
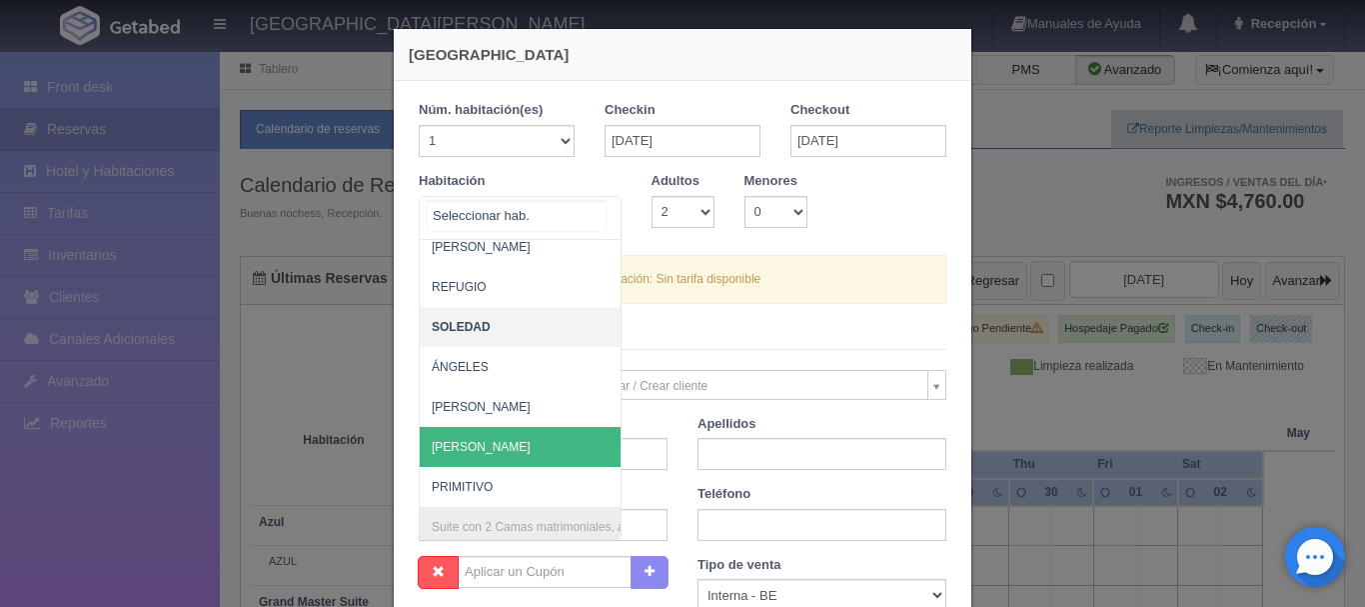
scroll to position [1213, 0]
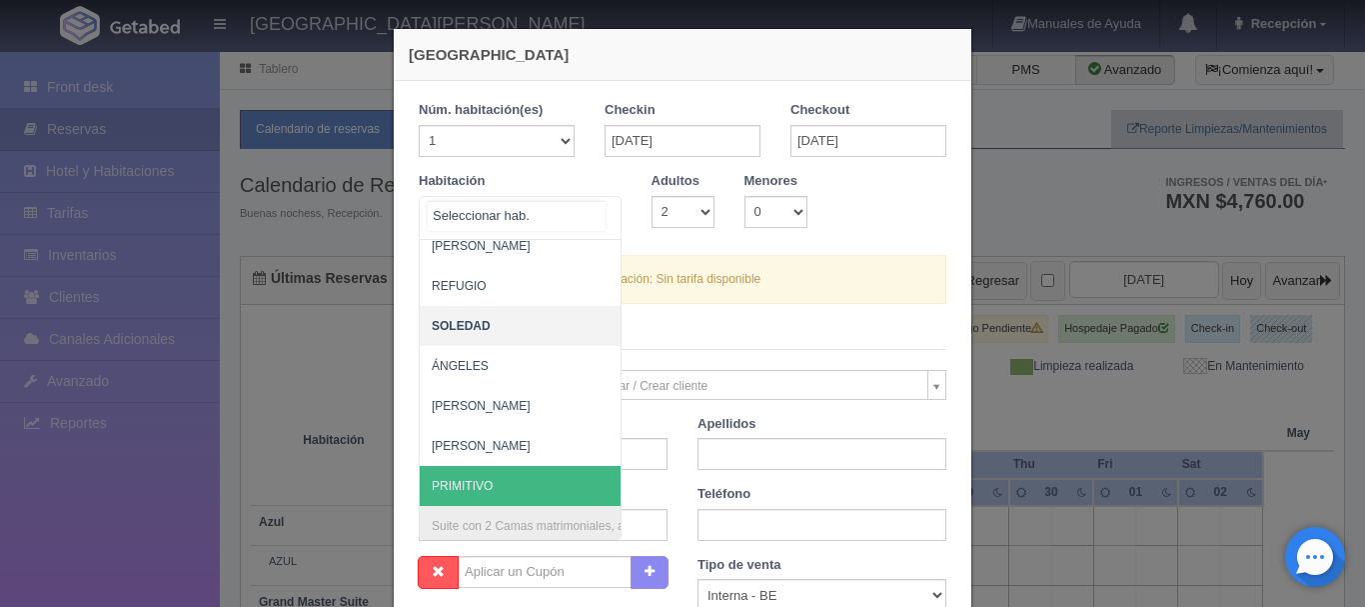
click at [483, 489] on span "PRIMITIVO" at bounding box center [462, 486] width 61 height 14
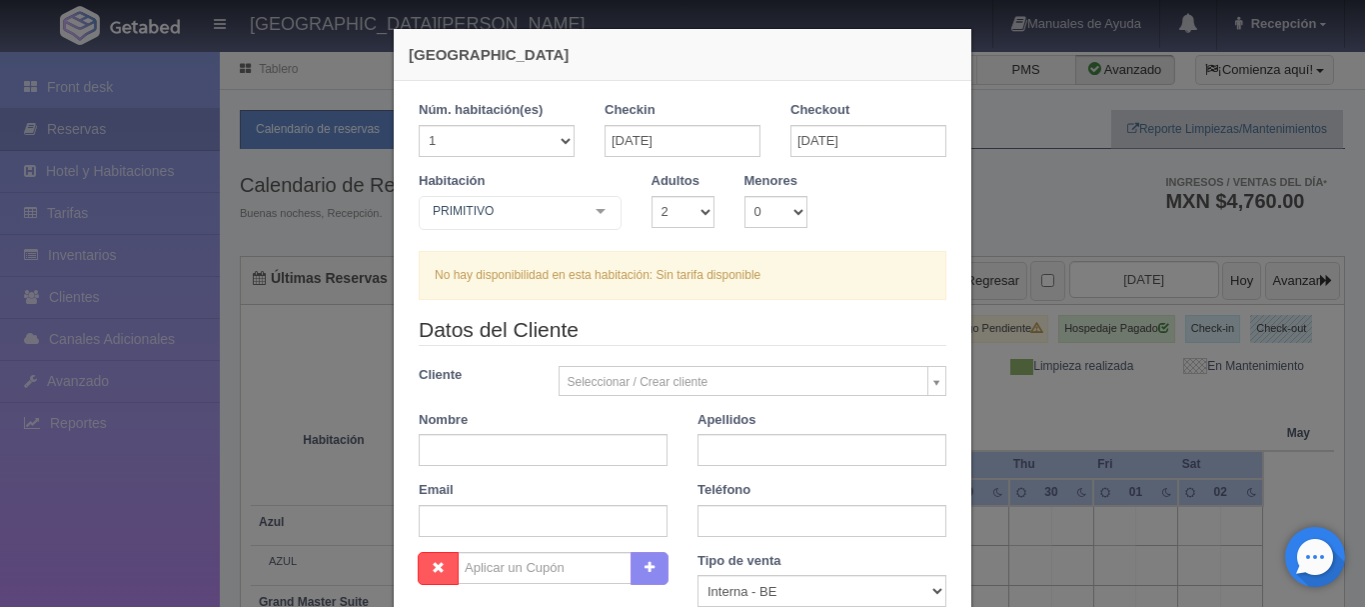
checkbox input "false"
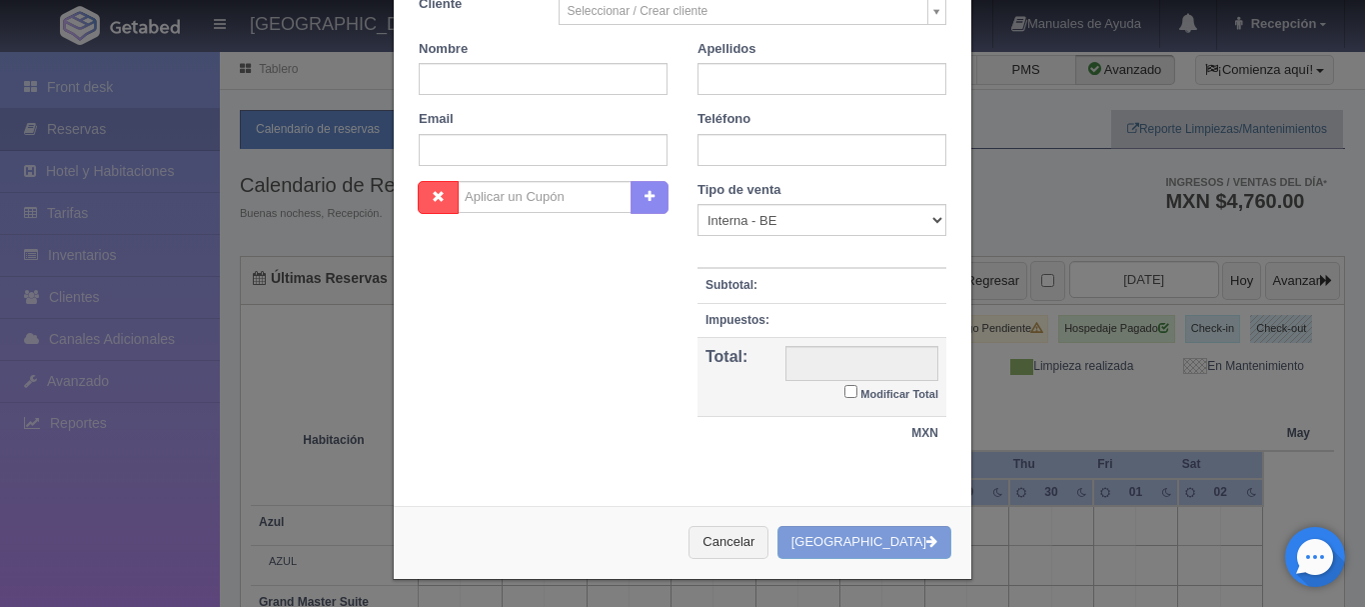
scroll to position [374, 0]
click at [768, 539] on button "Cancelar" at bounding box center [728, 541] width 80 height 33
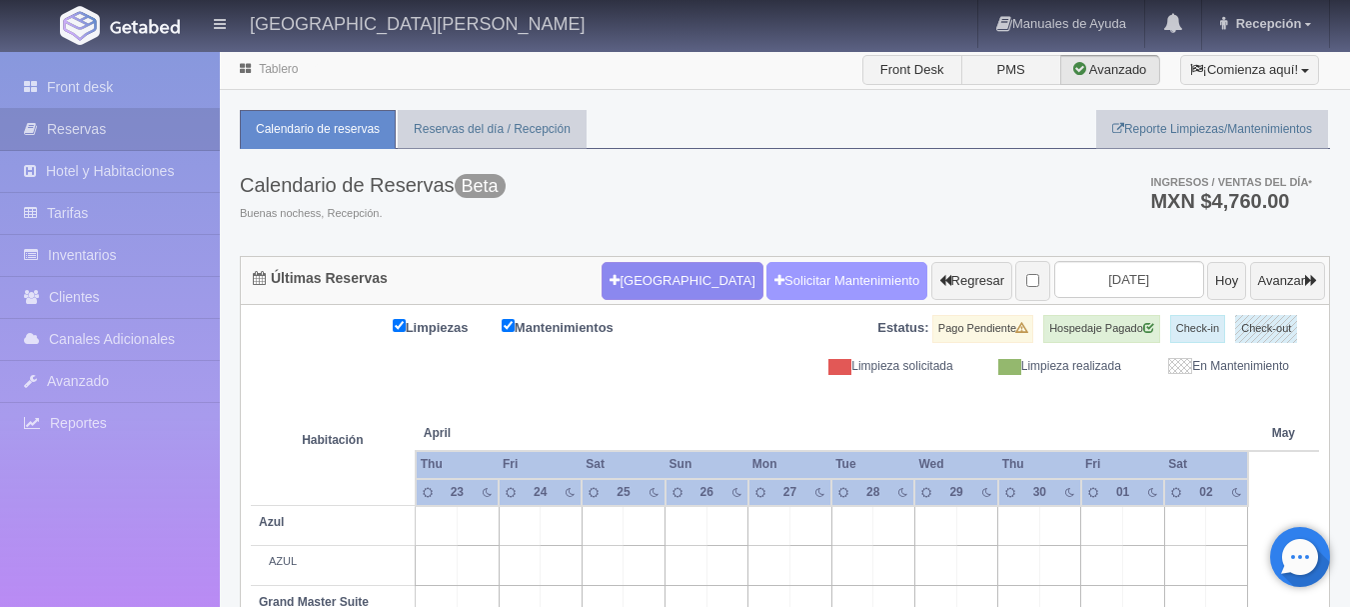
click at [781, 280] on link "Solicitar Mantenimiento" at bounding box center [846, 281] width 161 height 38
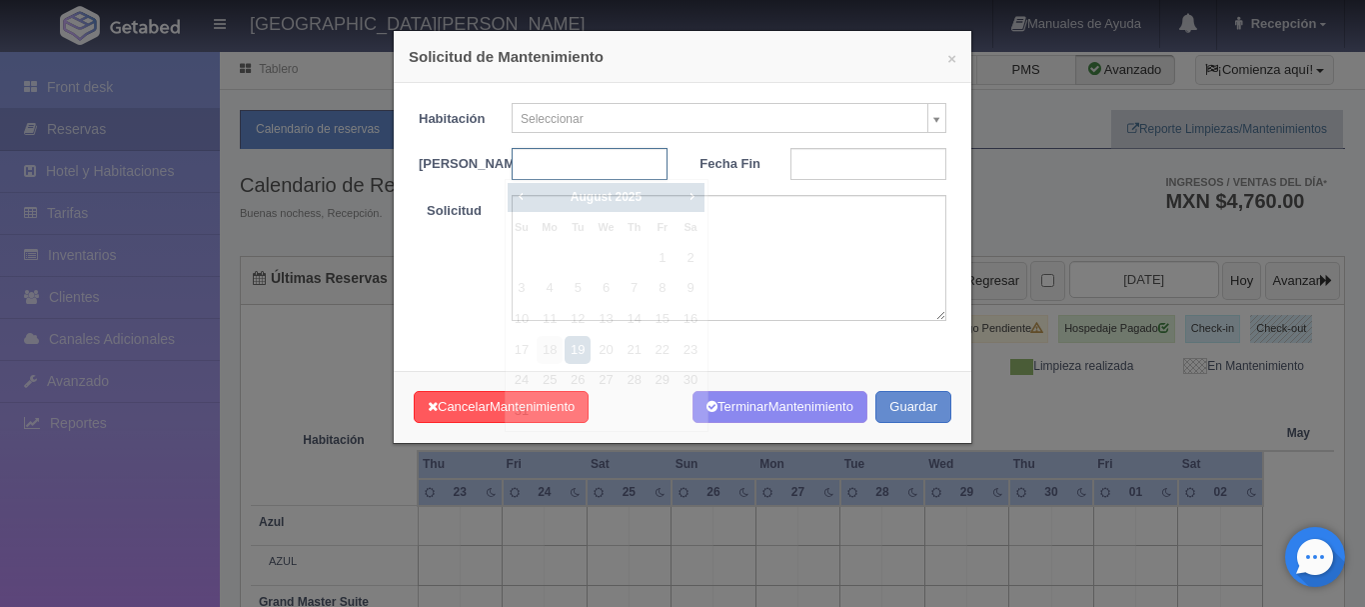
click at [636, 160] on input "text" at bounding box center [590, 164] width 156 height 32
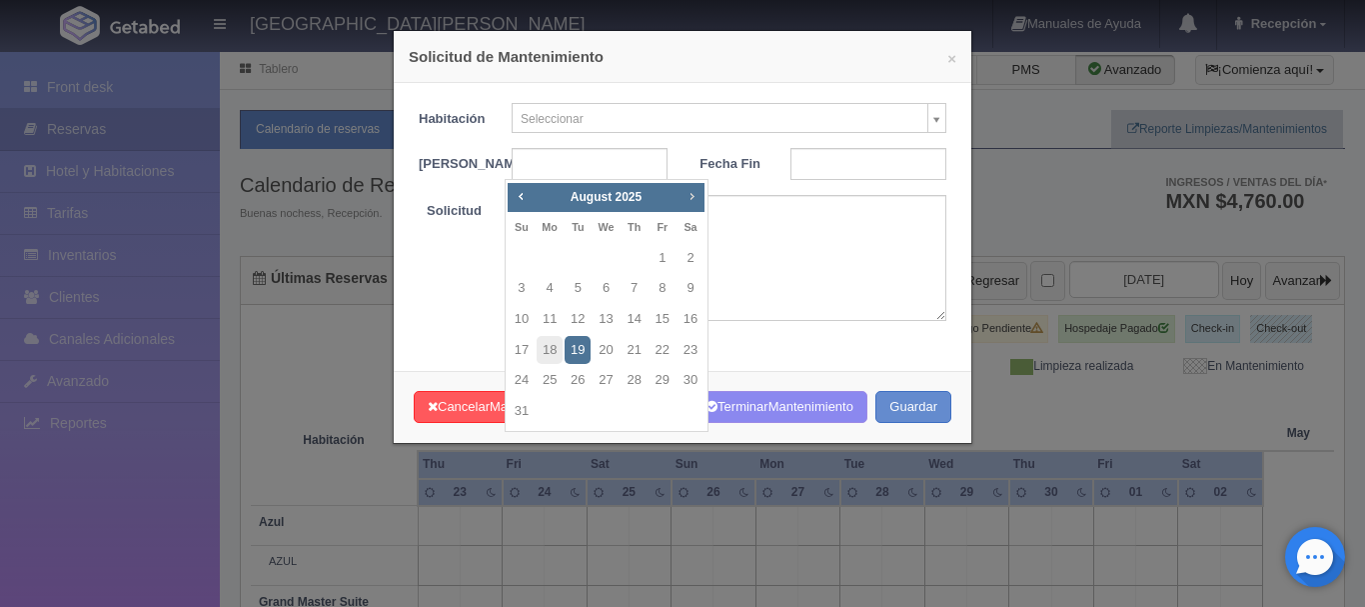
click at [687, 193] on span "Next" at bounding box center [691, 196] width 16 height 16
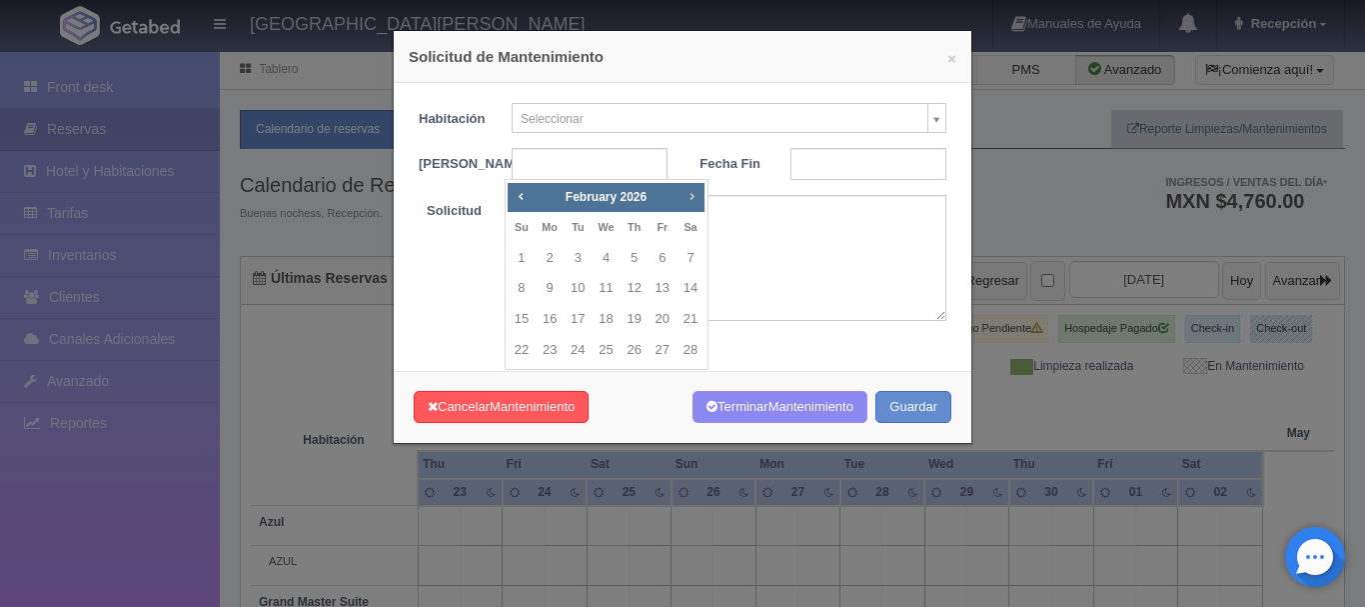
click at [687, 193] on span "Next" at bounding box center [691, 196] width 16 height 16
click at [687, 351] on link "25" at bounding box center [690, 350] width 26 height 29
type input "[DATE]"
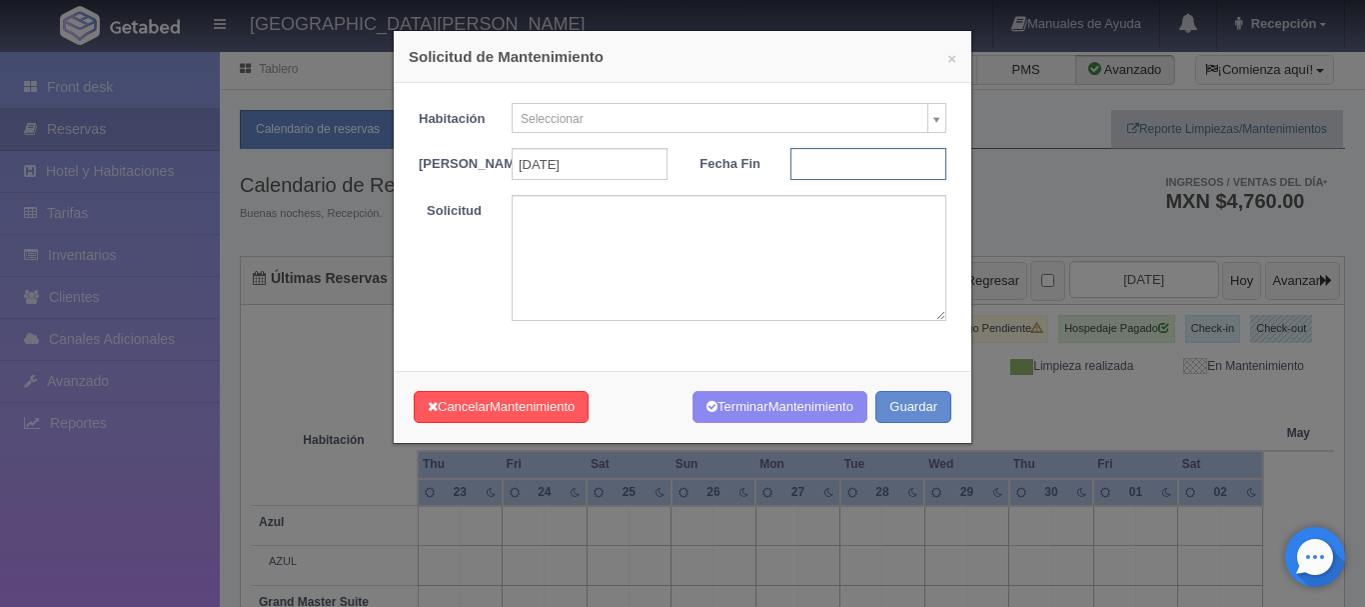
click at [901, 160] on input "text" at bounding box center [868, 164] width 156 height 32
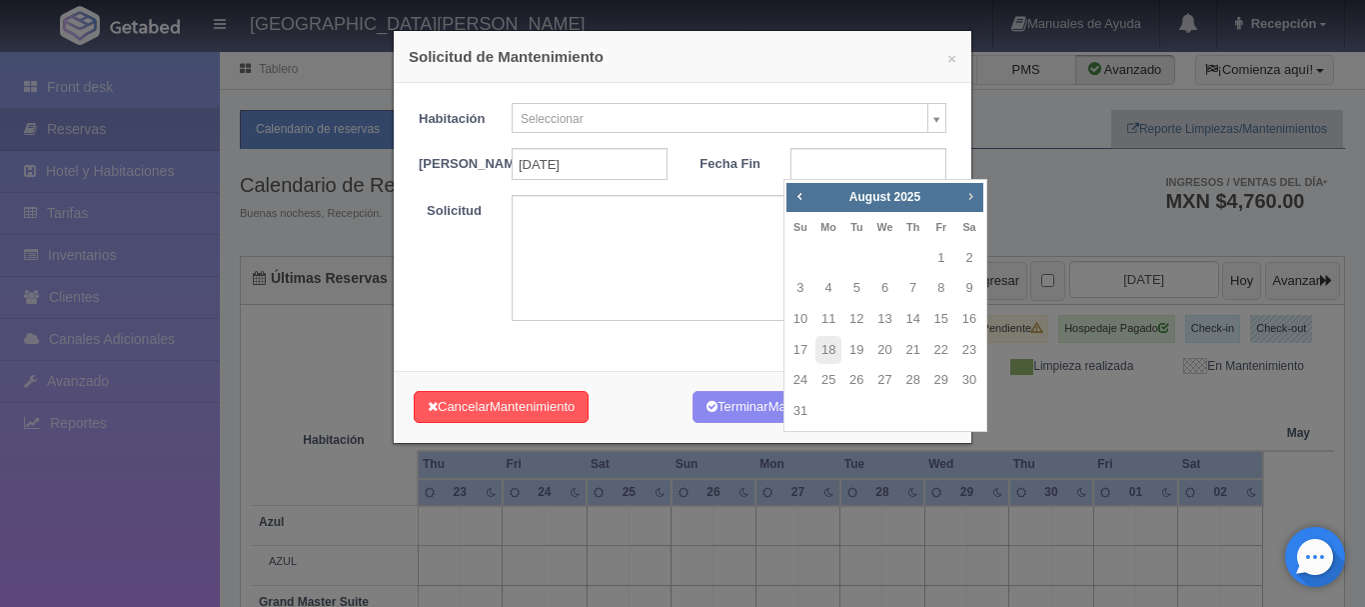
click at [972, 196] on span "Next" at bounding box center [970, 196] width 16 height 16
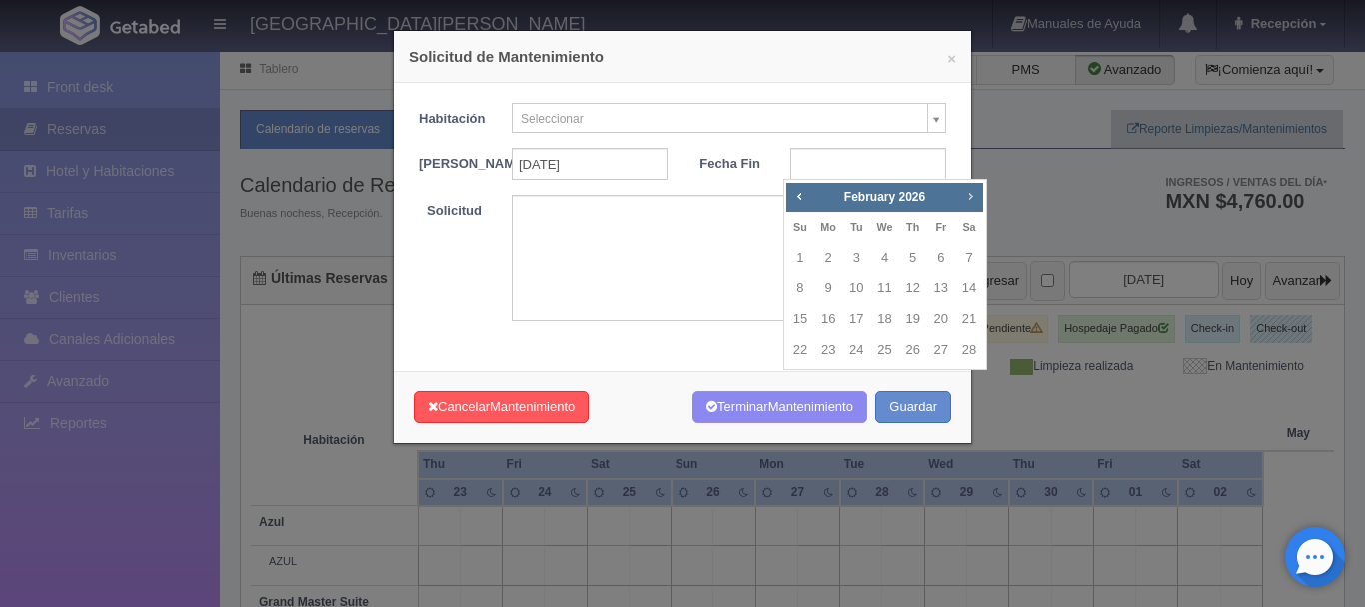
click at [972, 196] on span "Next" at bounding box center [970, 196] width 16 height 16
click at [794, 383] on link "26" at bounding box center [800, 380] width 26 height 29
type input "2026-04-26"
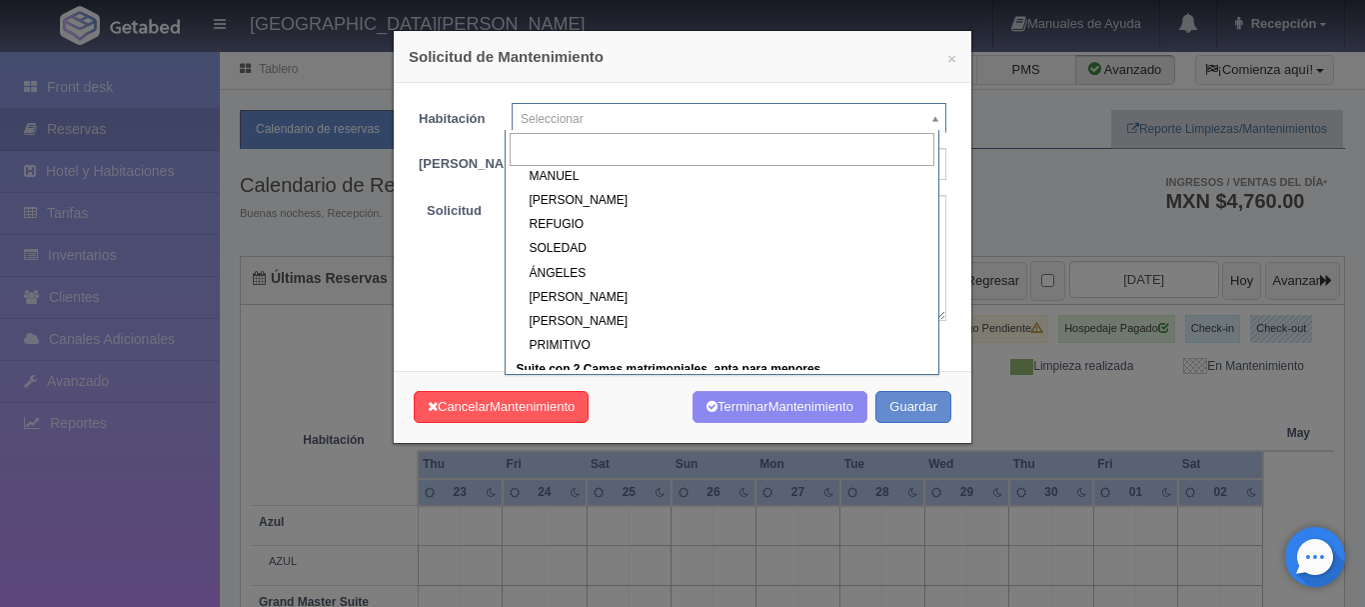
scroll to position [512, 0]
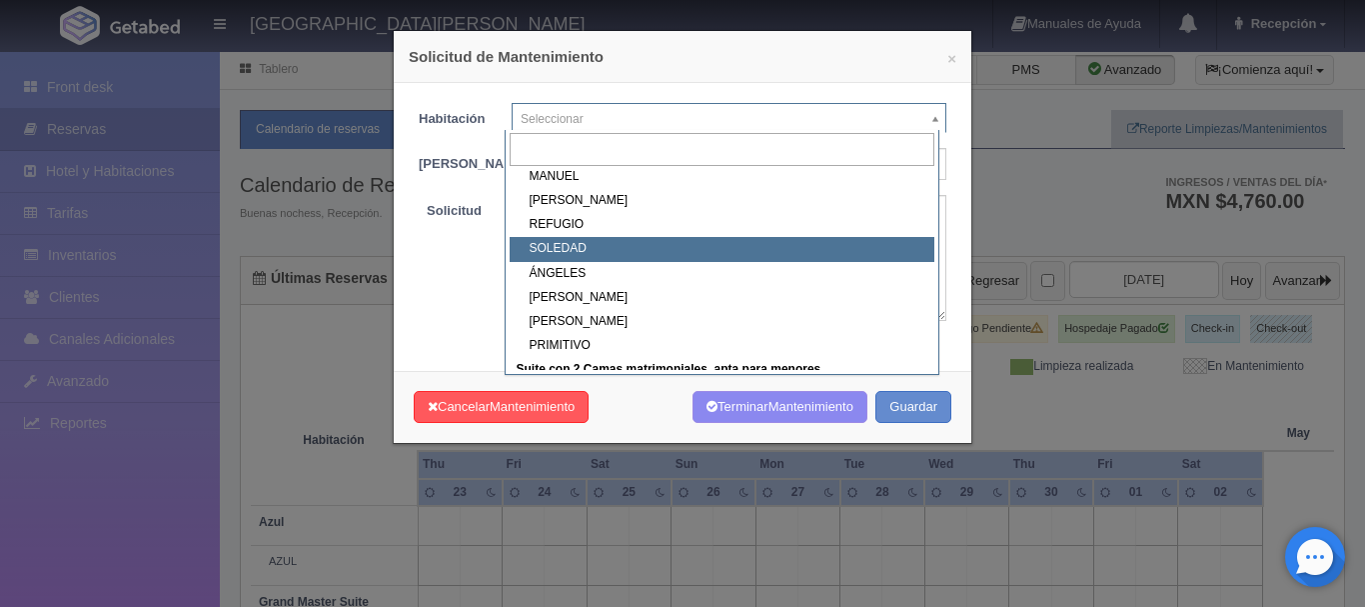
select select "1921_SOLEDAD"
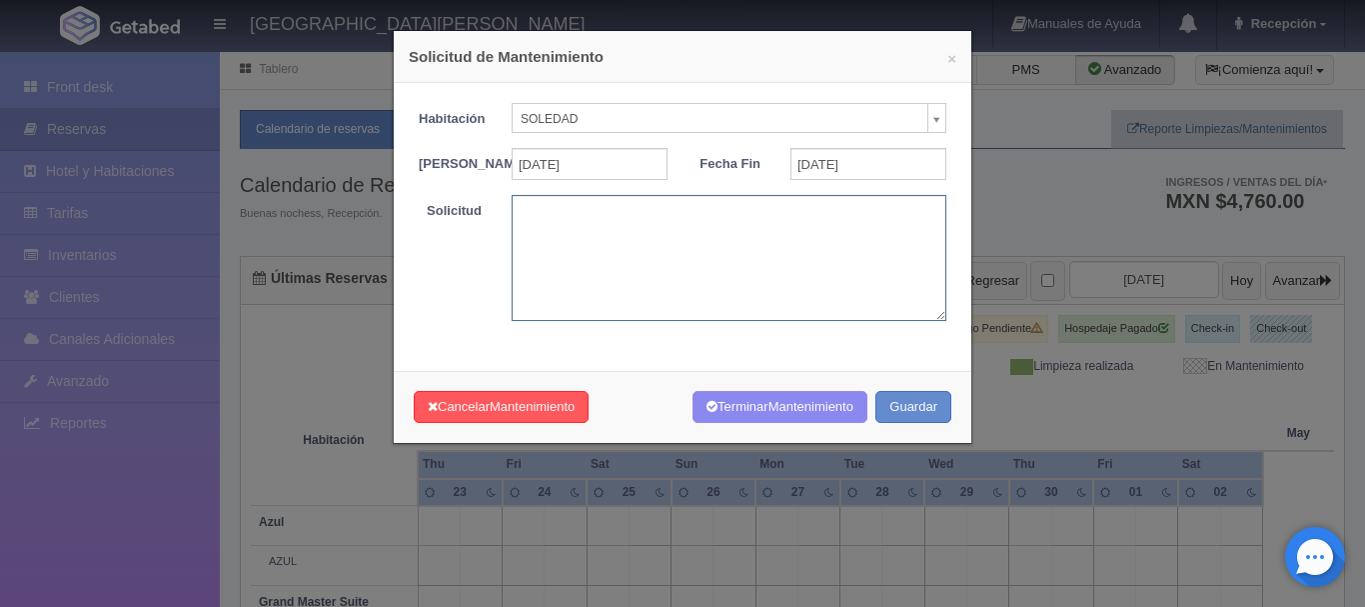
click at [683, 270] on textarea at bounding box center [729, 257] width 435 height 125
type textarea "EVENTO JOL"
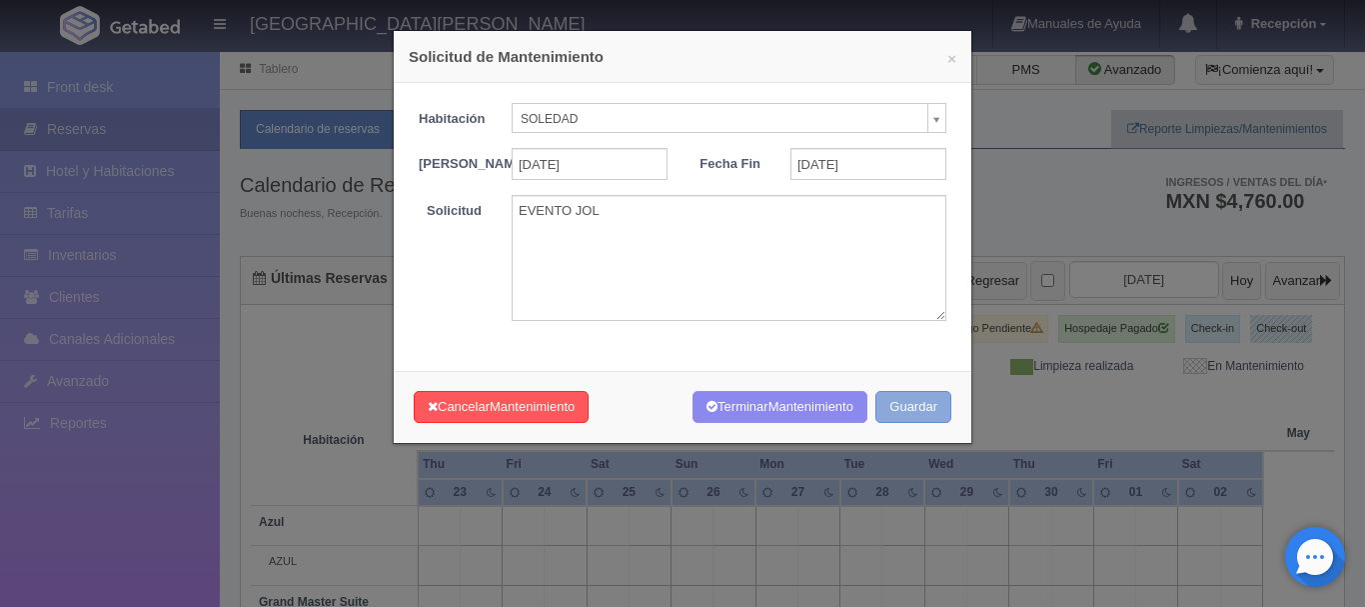
click at [926, 418] on button "Guardar" at bounding box center [913, 407] width 76 height 33
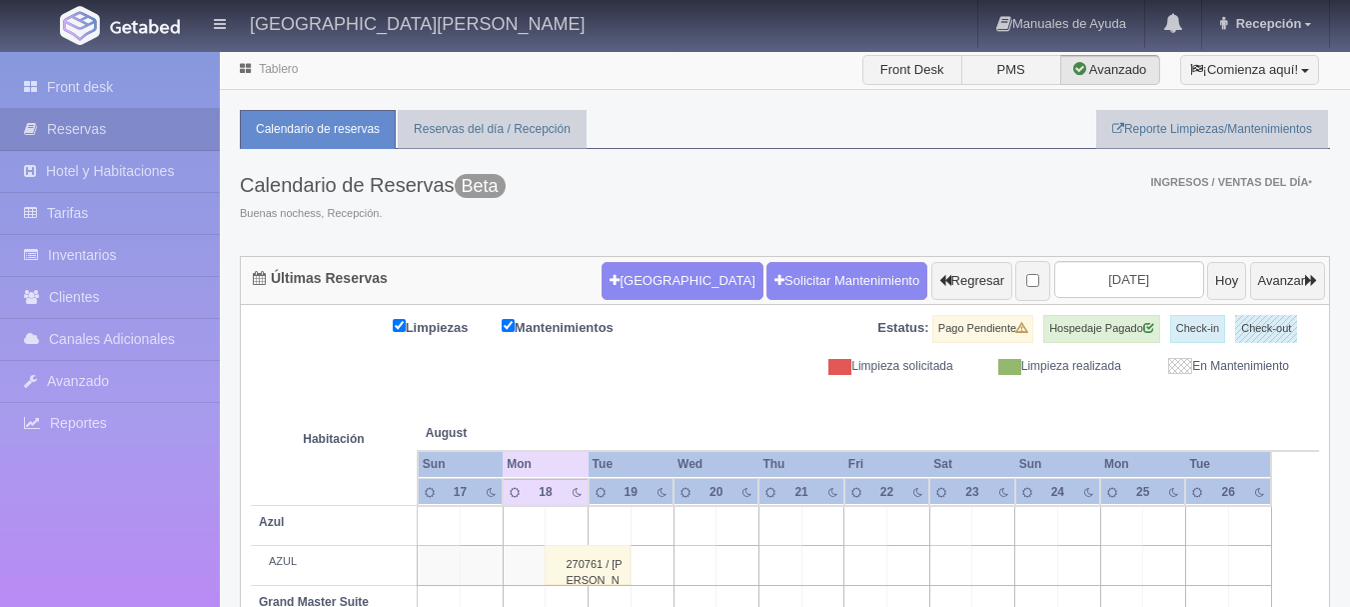
scroll to position [149, 0]
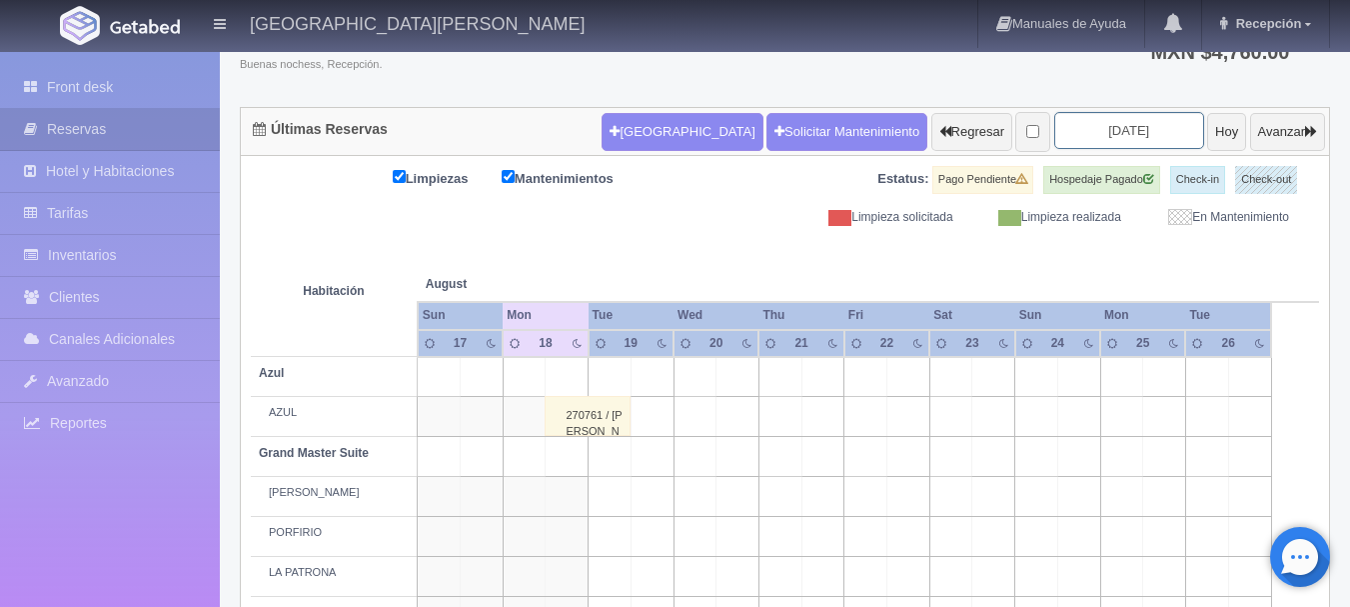
click at [1126, 133] on input "2025-08-19" at bounding box center [1129, 130] width 150 height 37
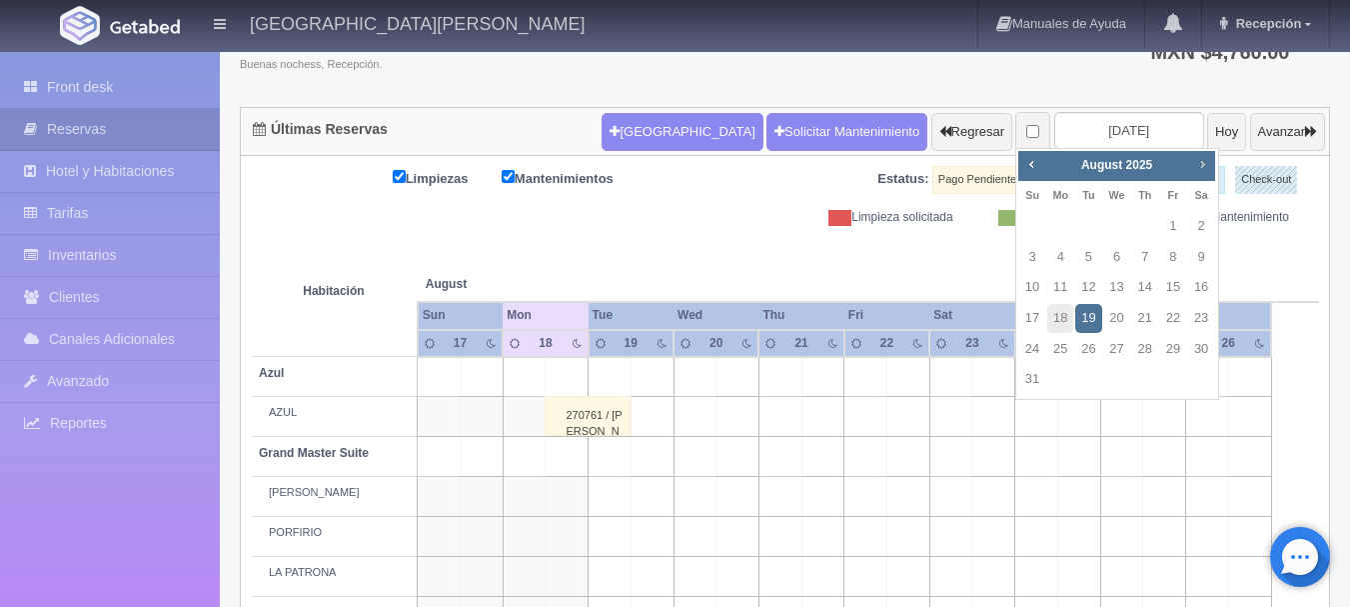
click at [1203, 162] on span "Next" at bounding box center [1202, 164] width 16 height 16
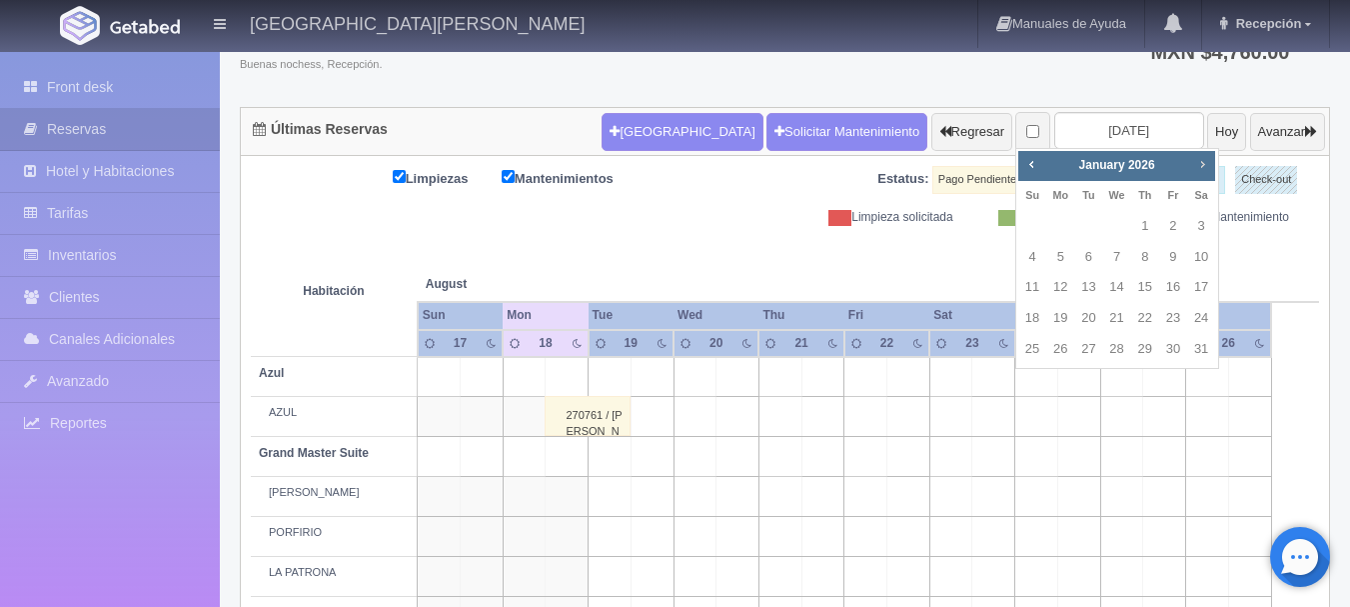
click at [1203, 162] on span "Next" at bounding box center [1202, 164] width 16 height 16
click at [1206, 318] on link "25" at bounding box center [1201, 318] width 26 height 29
type input "[DATE]"
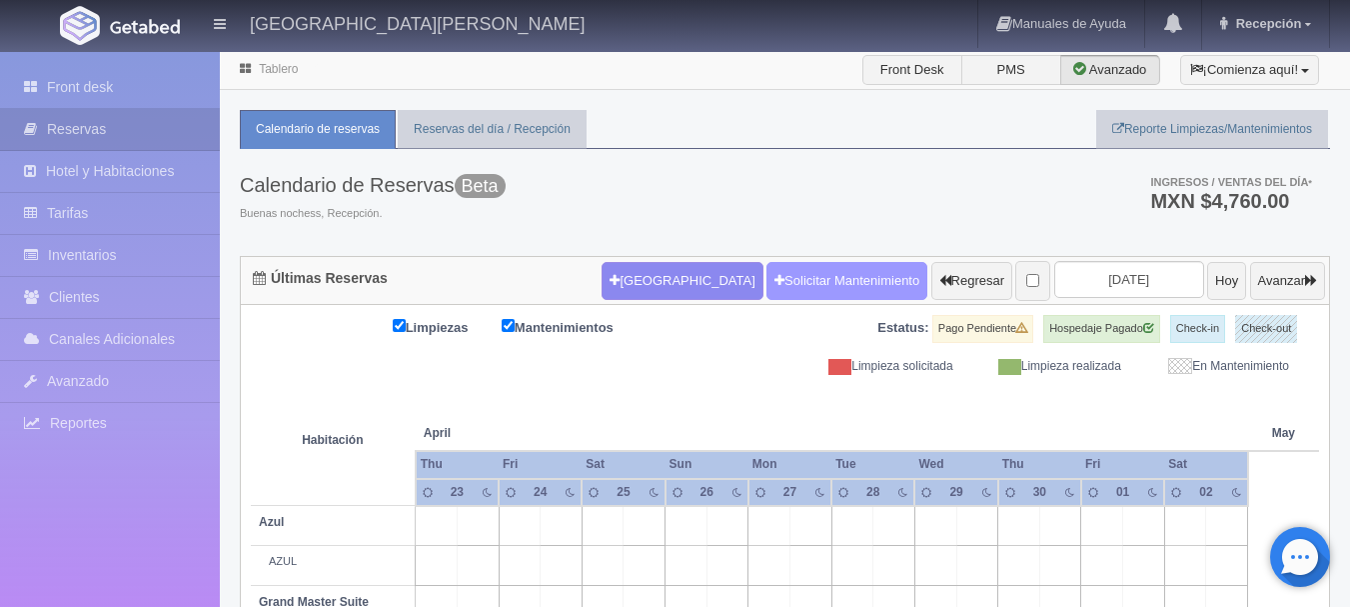
click at [771, 281] on link "Solicitar Mantenimiento" at bounding box center [846, 281] width 161 height 38
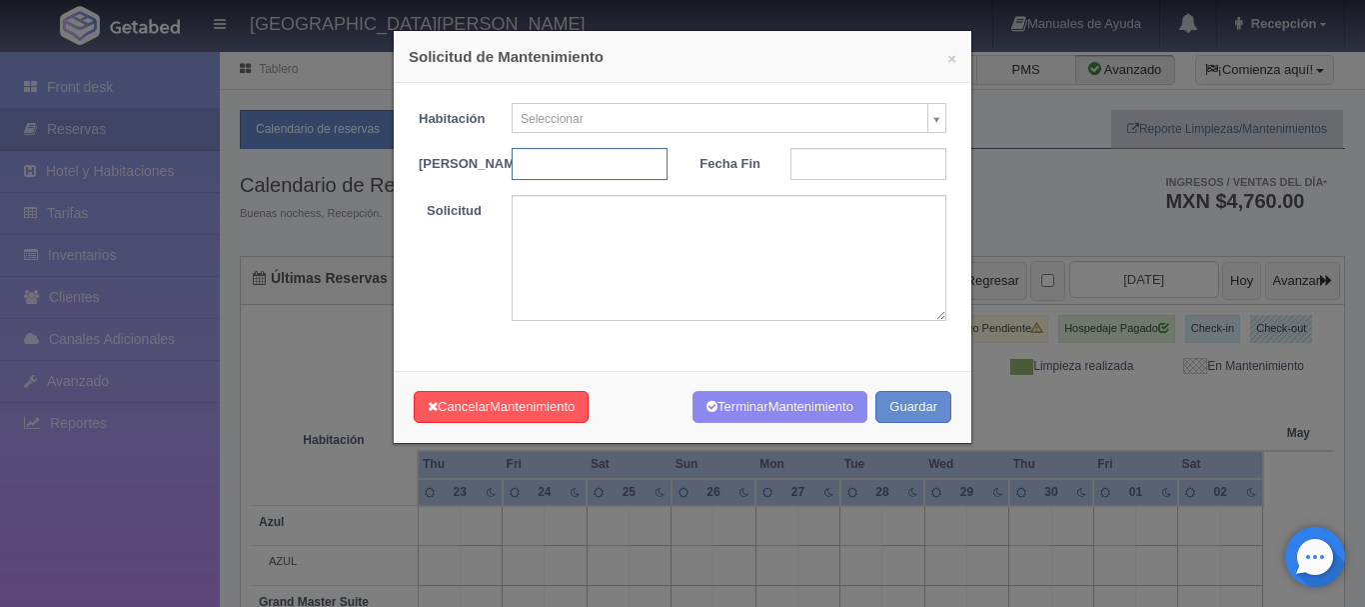
click at [626, 160] on input "text" at bounding box center [590, 164] width 156 height 32
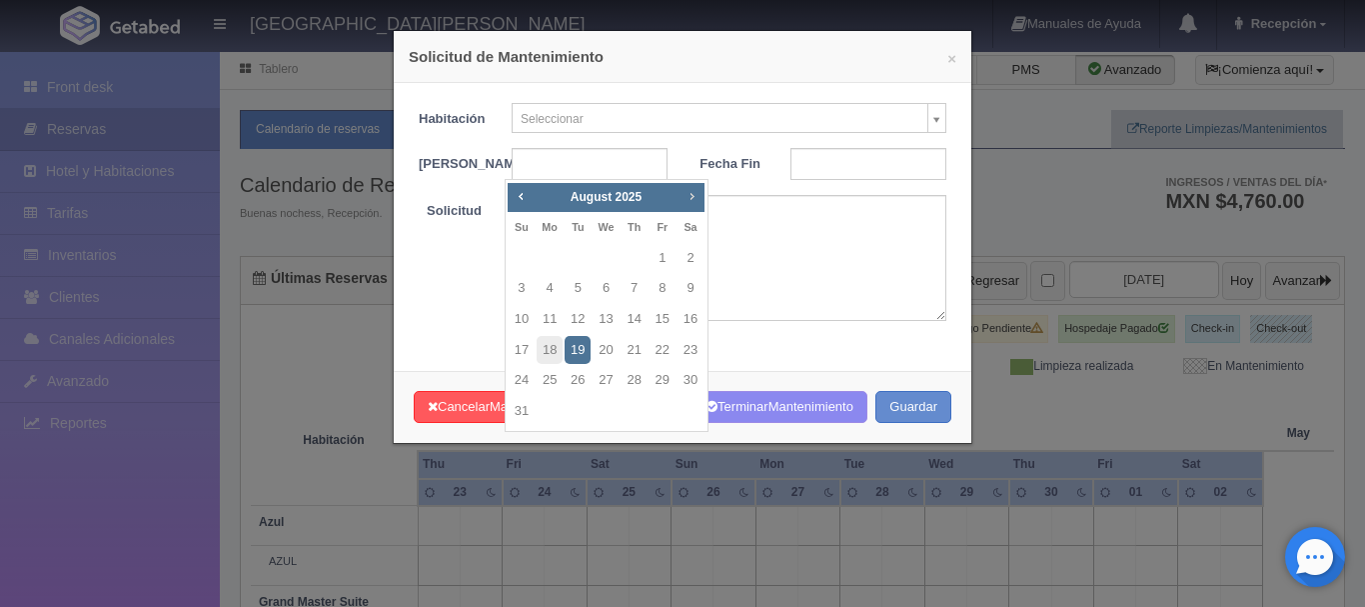
click at [684, 195] on span "Next" at bounding box center [691, 196] width 16 height 16
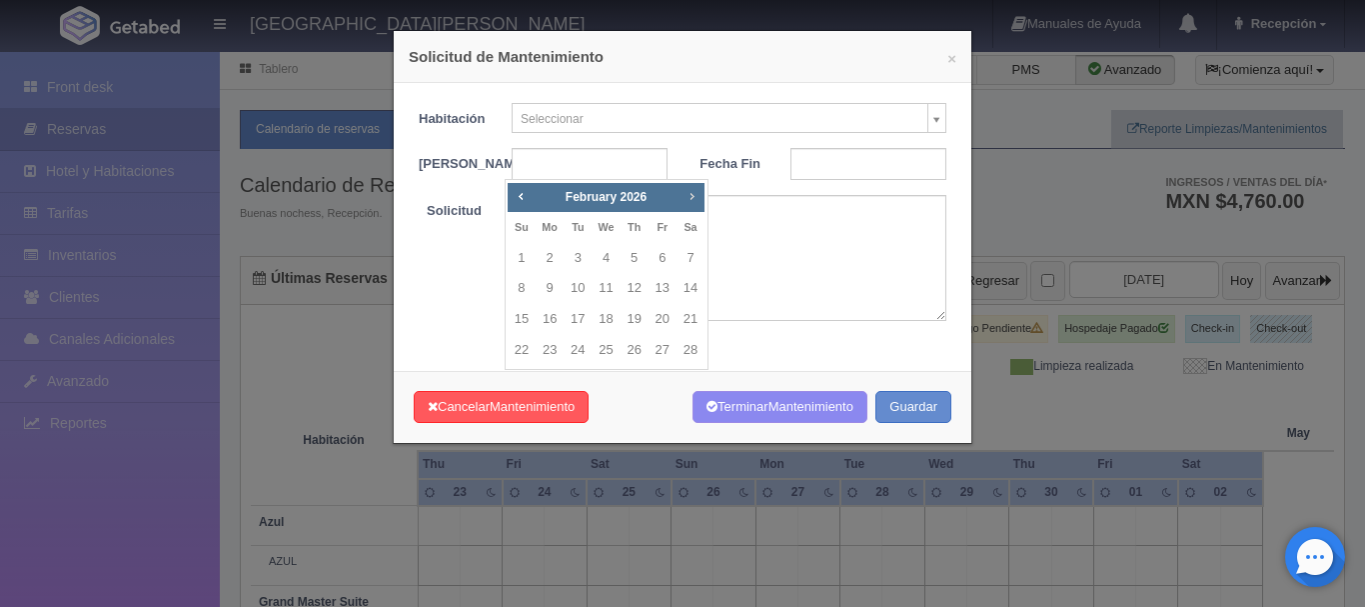
click at [684, 195] on span "Next" at bounding box center [691, 196] width 16 height 16
click at [692, 349] on link "25" at bounding box center [690, 350] width 26 height 29
type input "[DATE]"
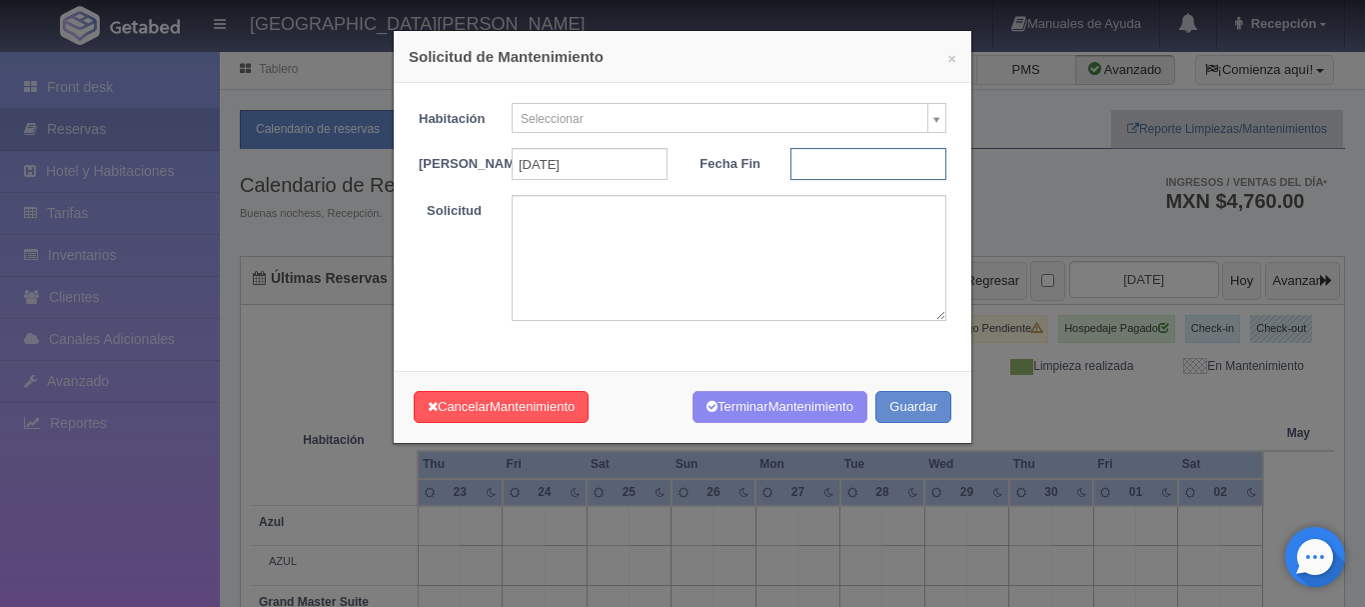
click at [889, 174] on input "text" at bounding box center [868, 164] width 156 height 32
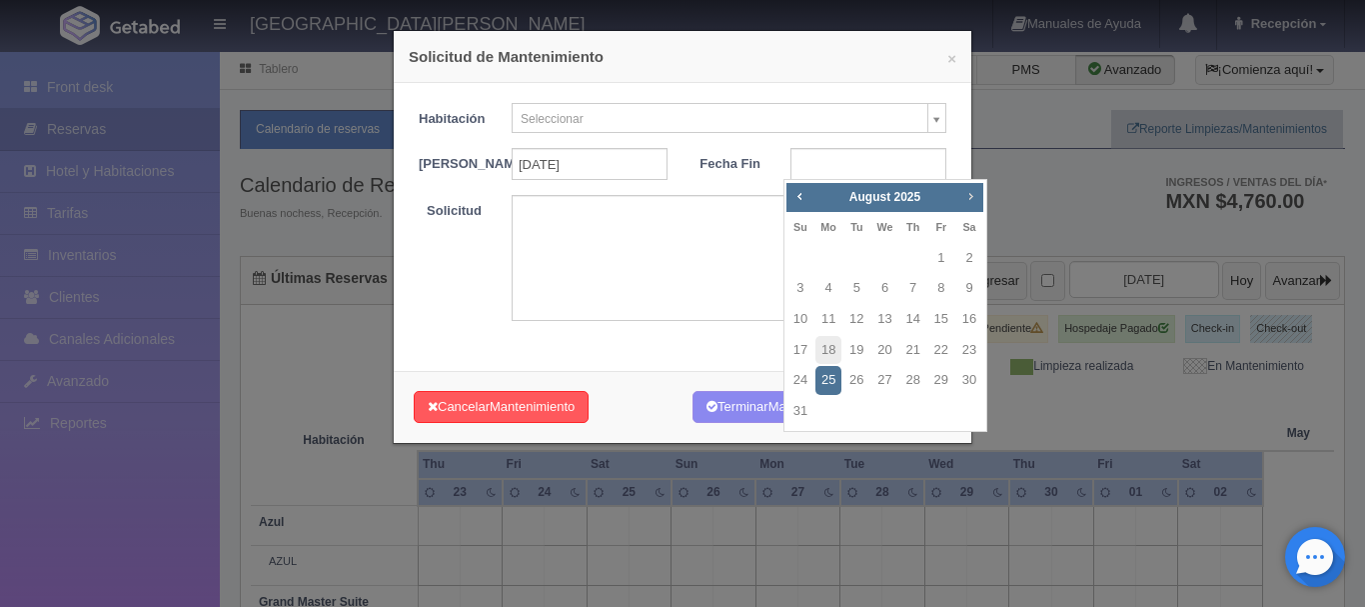
click at [972, 189] on span "Next" at bounding box center [970, 196] width 16 height 16
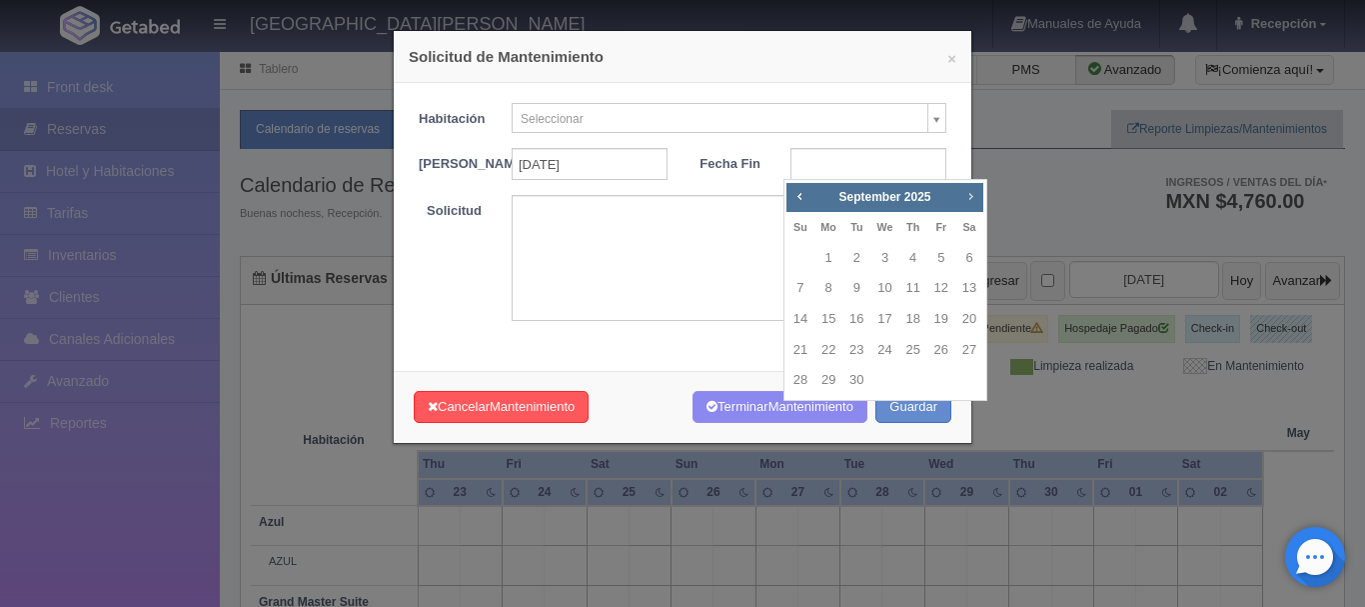
click at [972, 189] on span "Next" at bounding box center [970, 196] width 16 height 16
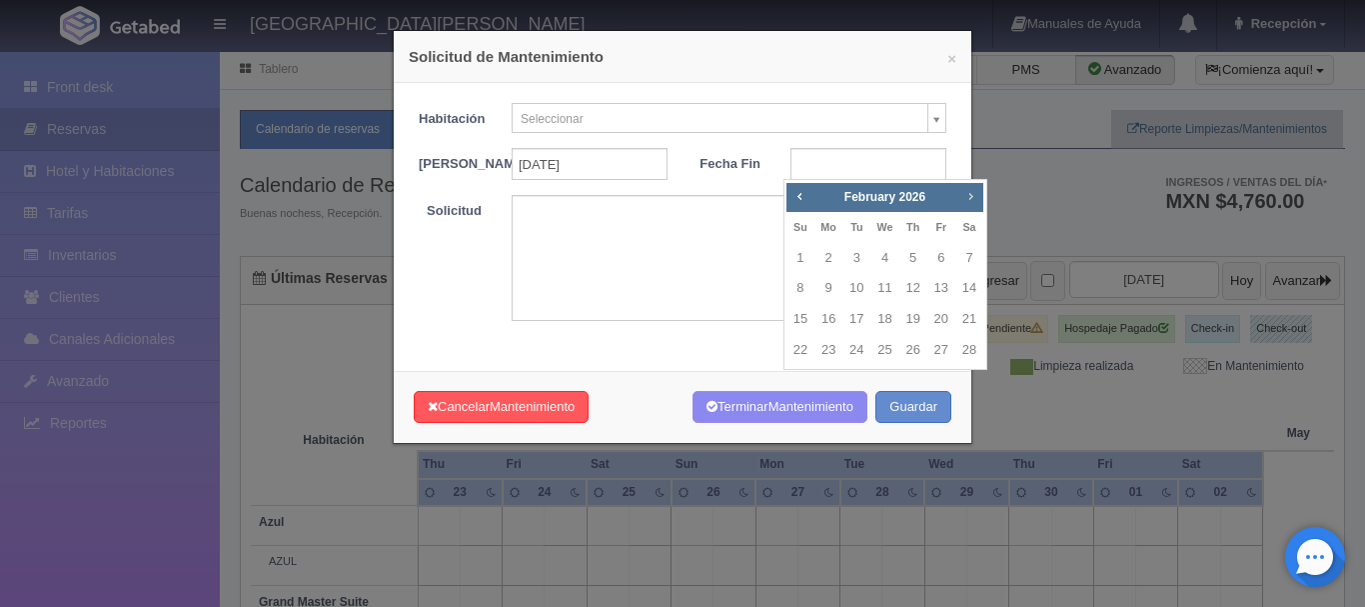
click at [972, 189] on span "Next" at bounding box center [970, 196] width 16 height 16
click at [803, 374] on link "26" at bounding box center [800, 380] width 26 height 29
type input "2026-04-26"
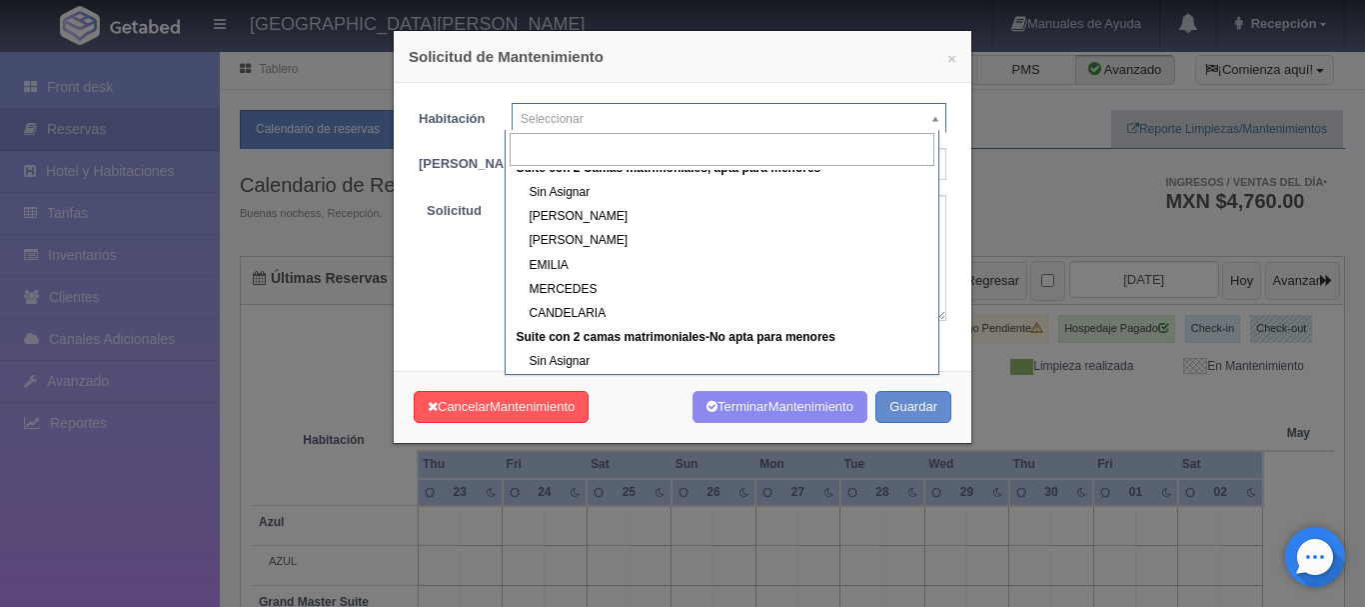
scroll to position [710, 0]
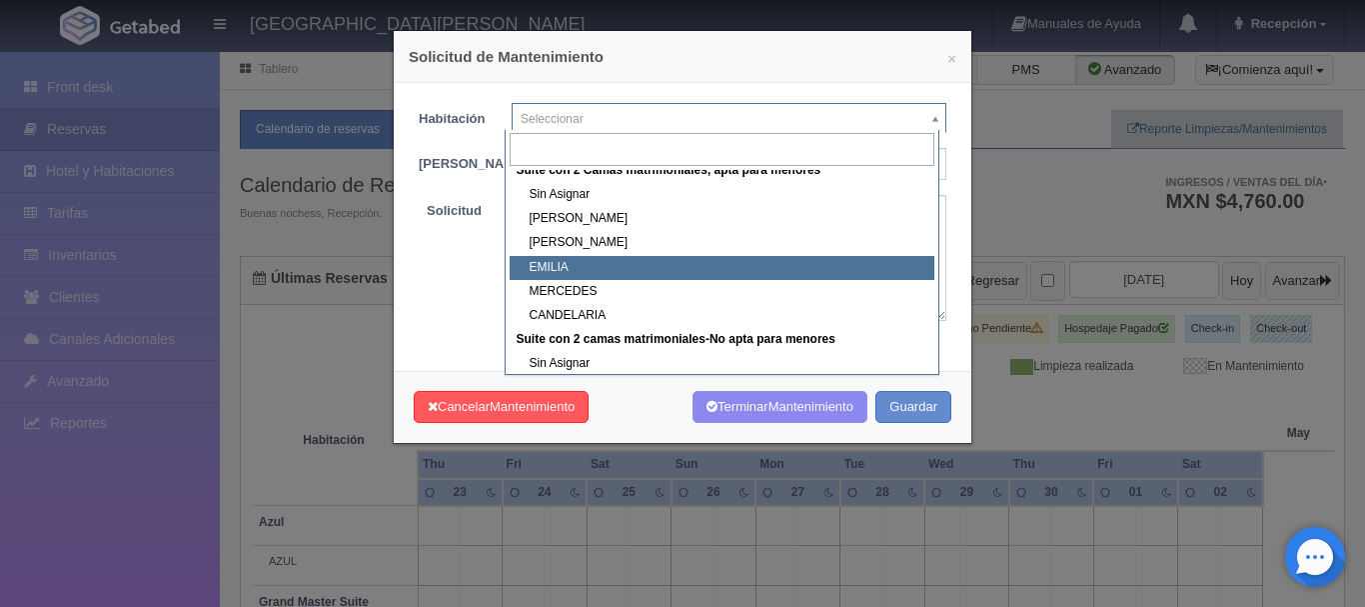
select select "1983_EMILIA"
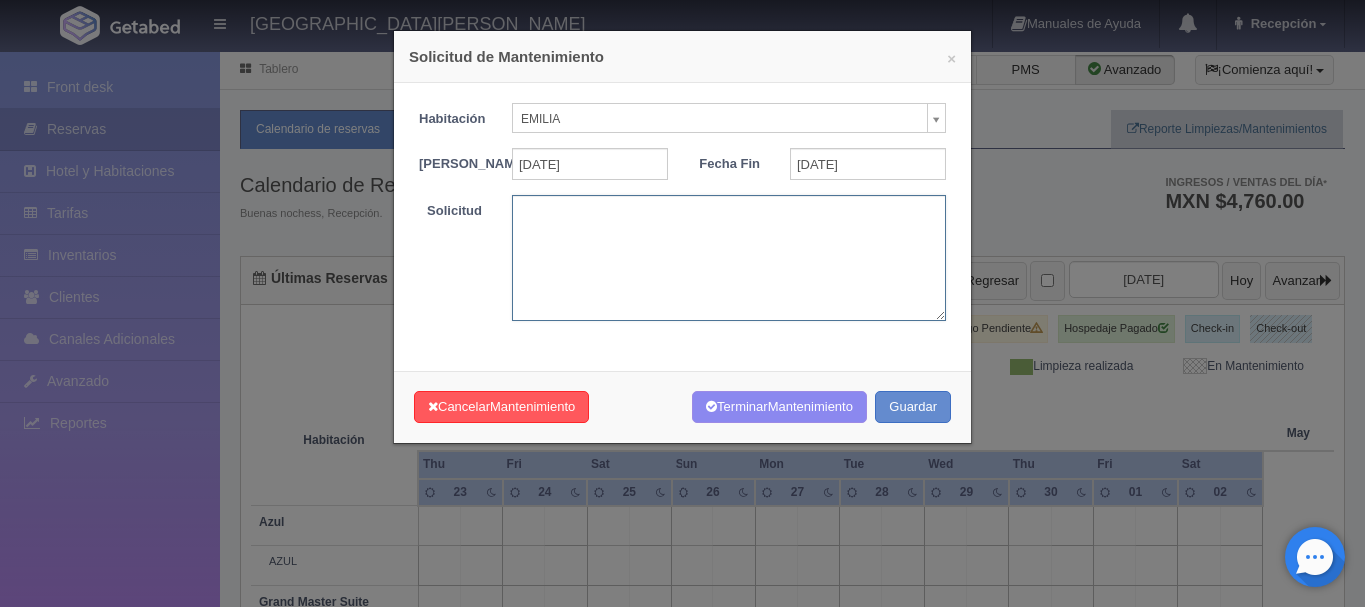
click at [583, 269] on textarea at bounding box center [729, 257] width 435 height 125
type textarea "EVENTO JOL"
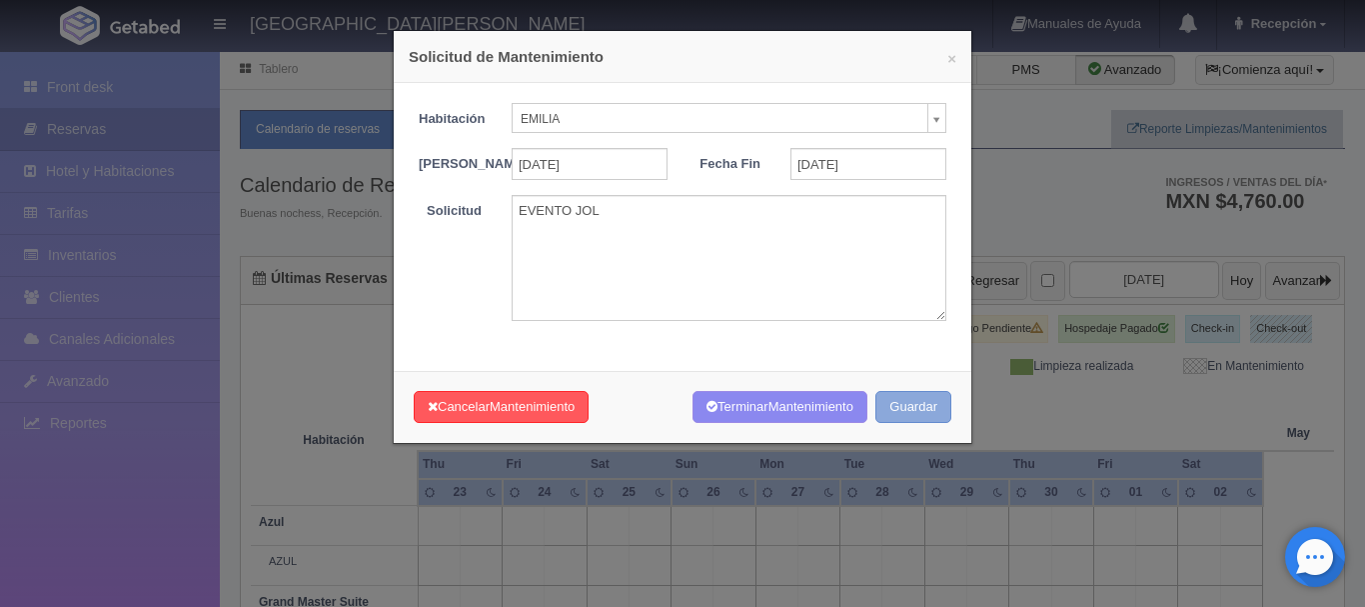
click at [915, 419] on button "Guardar" at bounding box center [913, 407] width 76 height 33
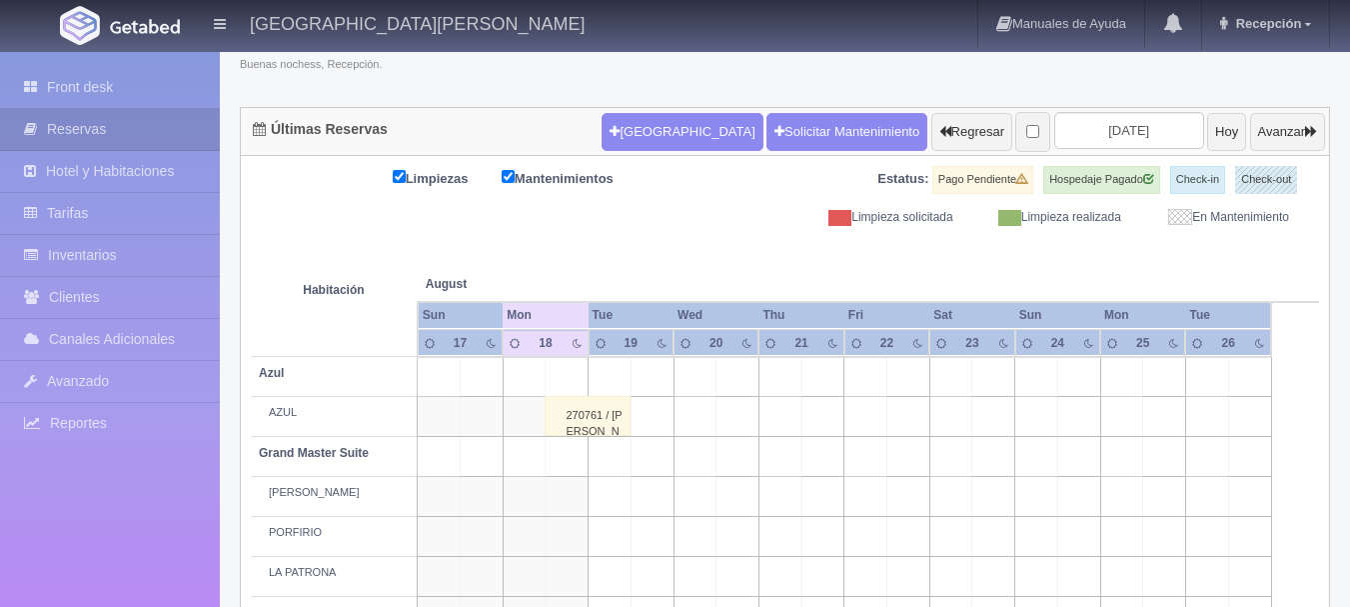
scroll to position [149, 0]
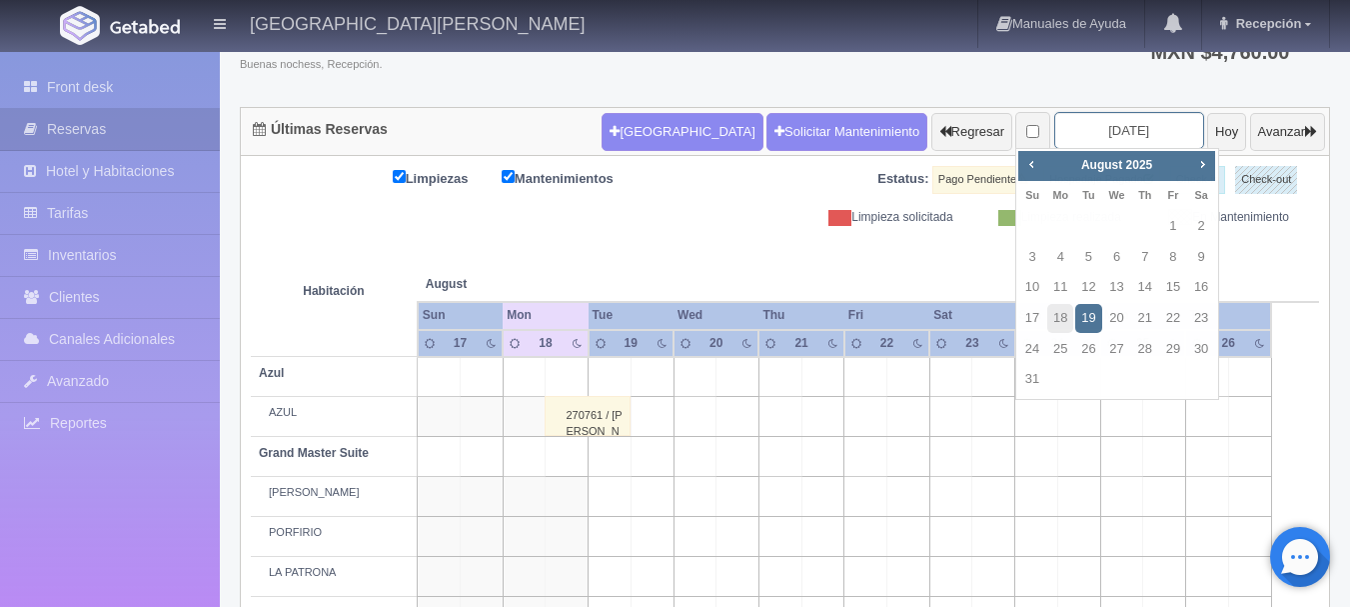
click at [1141, 129] on input "2025-08-19" at bounding box center [1129, 130] width 150 height 37
click at [1203, 165] on span "Next" at bounding box center [1202, 164] width 16 height 16
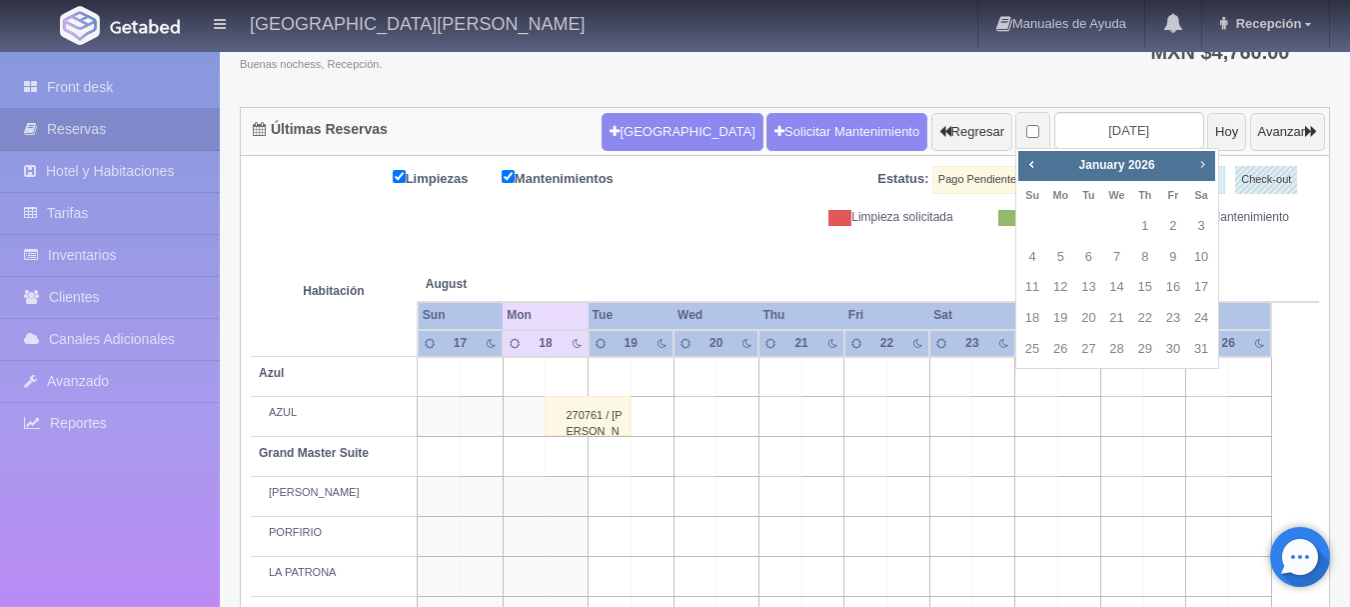
click at [1203, 165] on span "Next" at bounding box center [1202, 164] width 16 height 16
click at [1028, 166] on span "Prev" at bounding box center [1031, 164] width 16 height 16
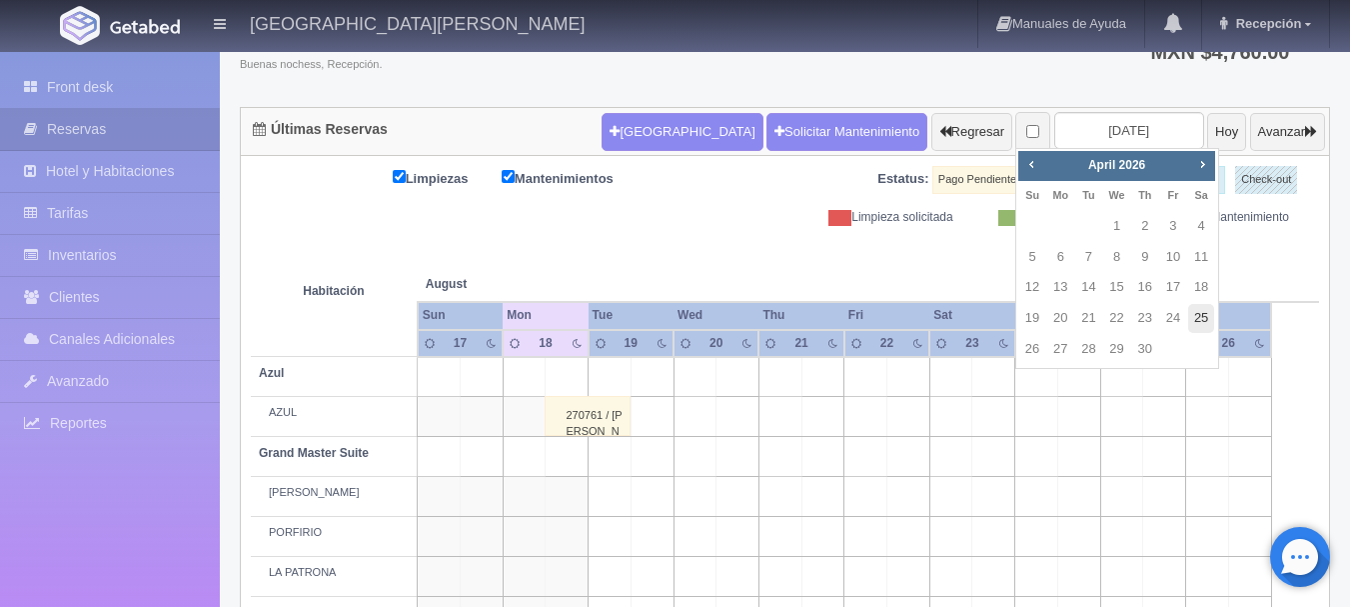
click at [1200, 319] on link "25" at bounding box center [1201, 318] width 26 height 29
type input "[DATE]"
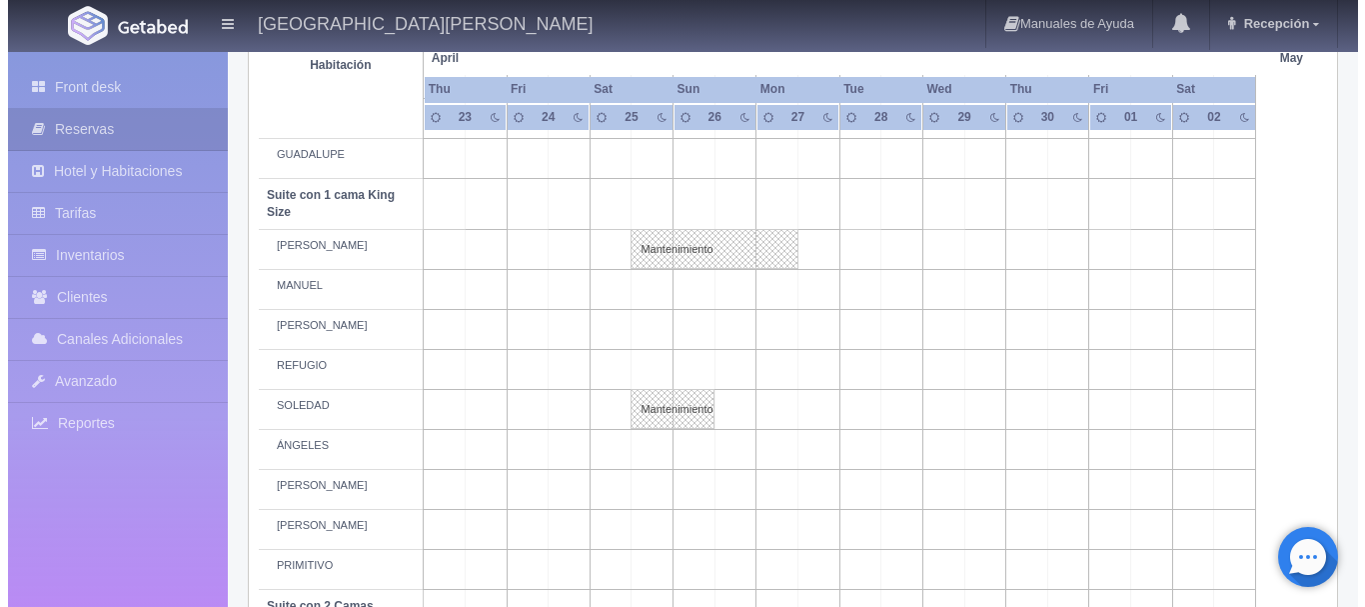
scroll to position [1062, 0]
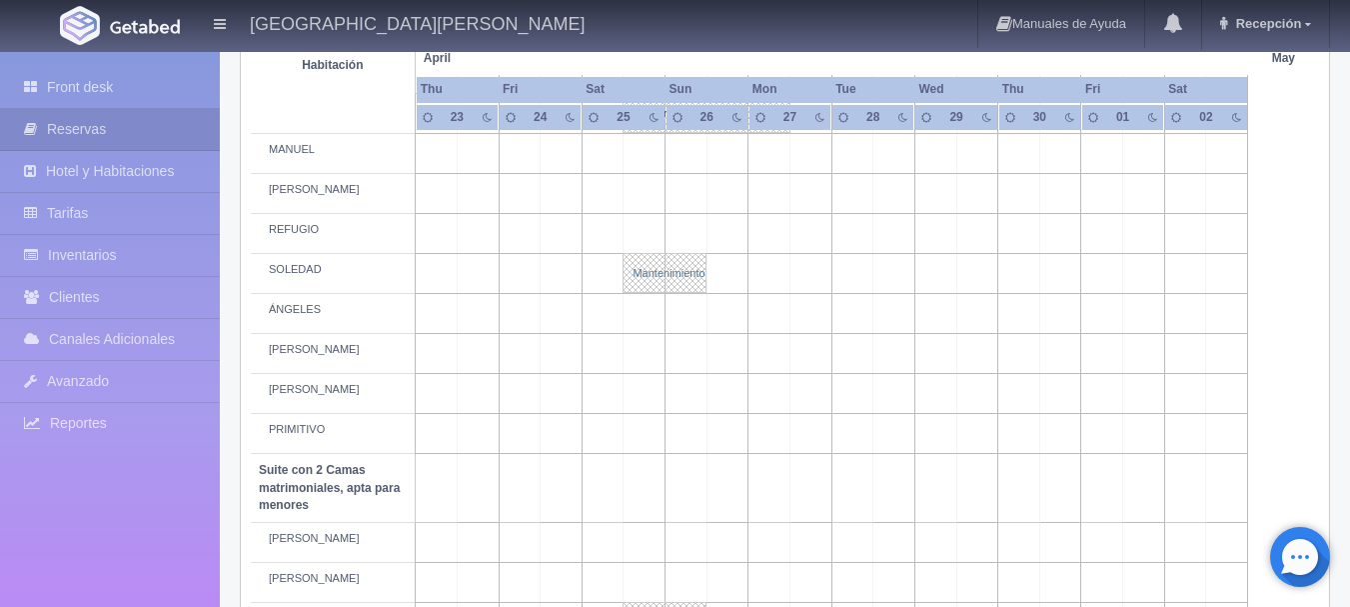
click at [644, 282] on link "Mantenimiento" at bounding box center [665, 273] width 84 height 40
select select "Mantenimiento"
select select "1921_SOLEDAD"
type input "[DATE]"
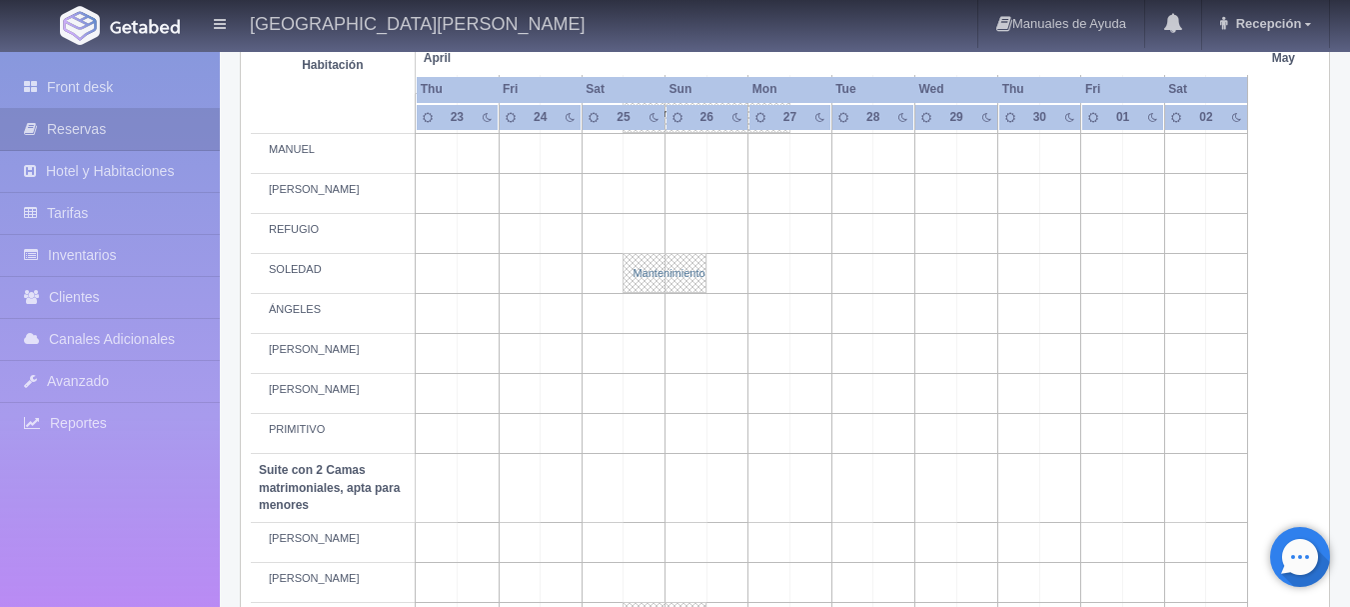
type textarea "EVENTO JOL"
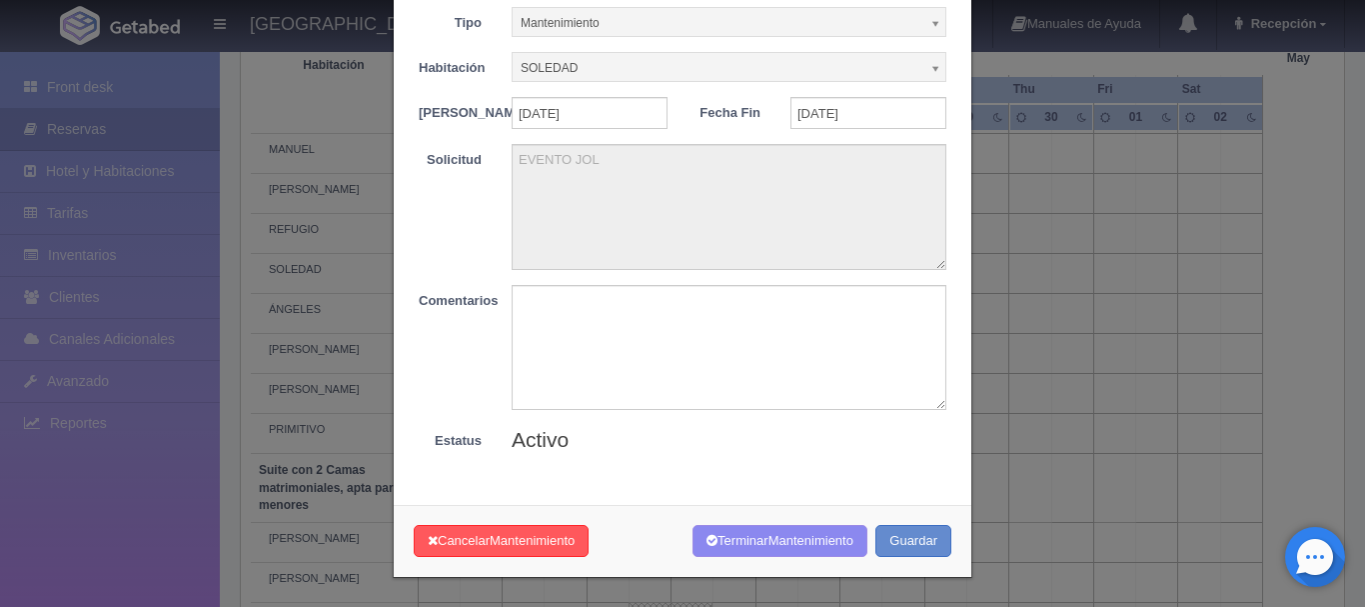
scroll to position [97, 0]
click at [919, 548] on button "Guardar" at bounding box center [913, 540] width 76 height 33
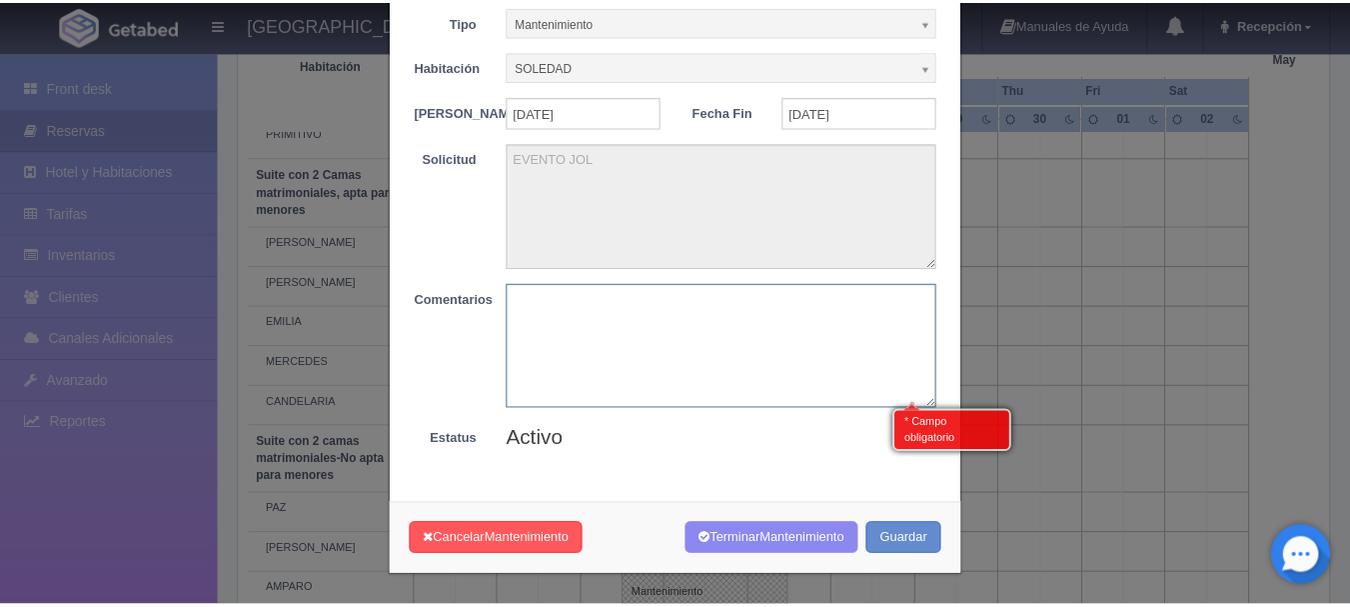
scroll to position [0, 0]
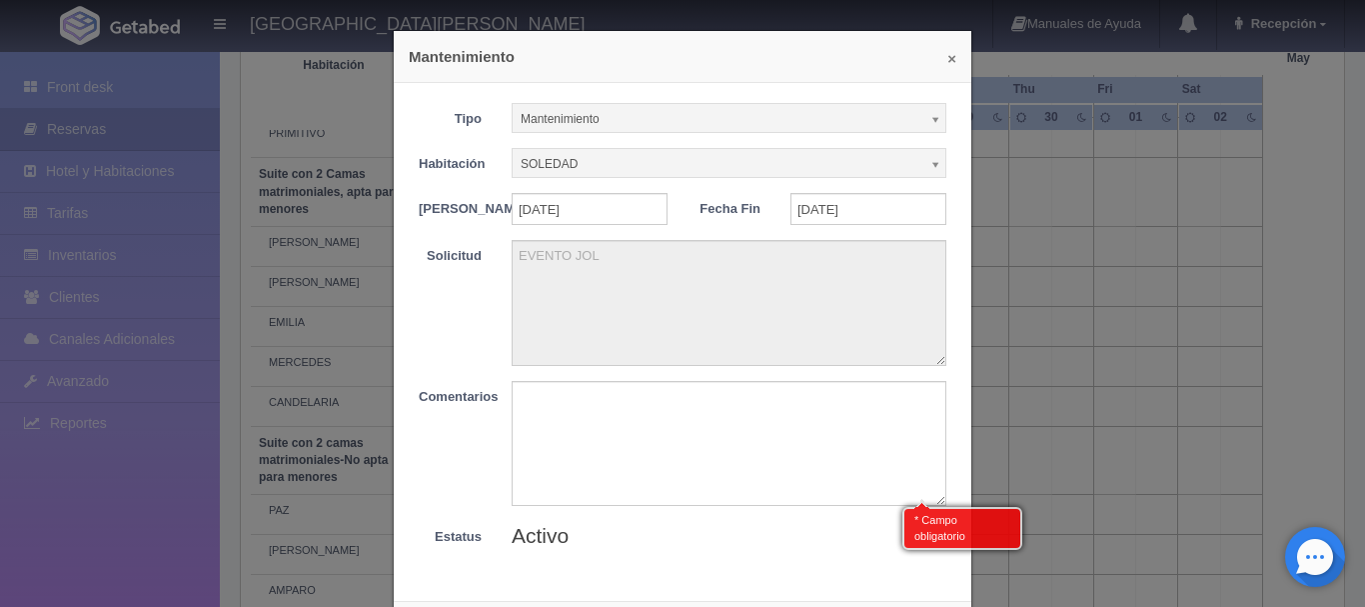
click at [947, 63] on button "×" at bounding box center [951, 58] width 9 height 15
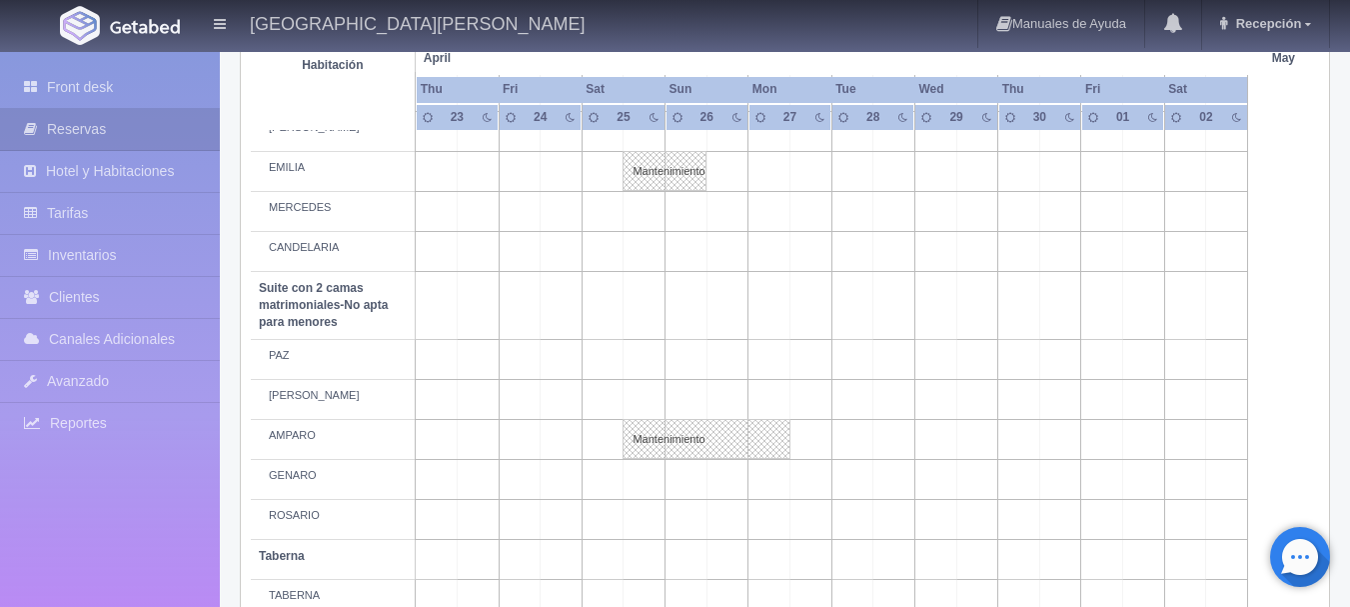
scroll to position [1568, 0]
